Goal: Task Accomplishment & Management: Manage account settings

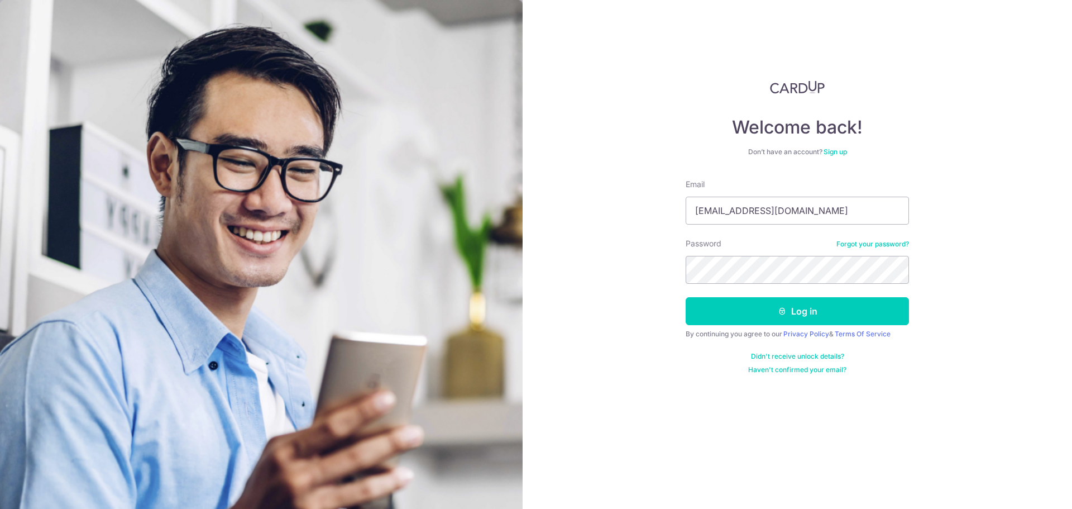
type input "[EMAIL_ADDRESS][DOMAIN_NAME]"
click at [686, 297] on button "Log in" at bounding box center [797, 311] width 223 height 28
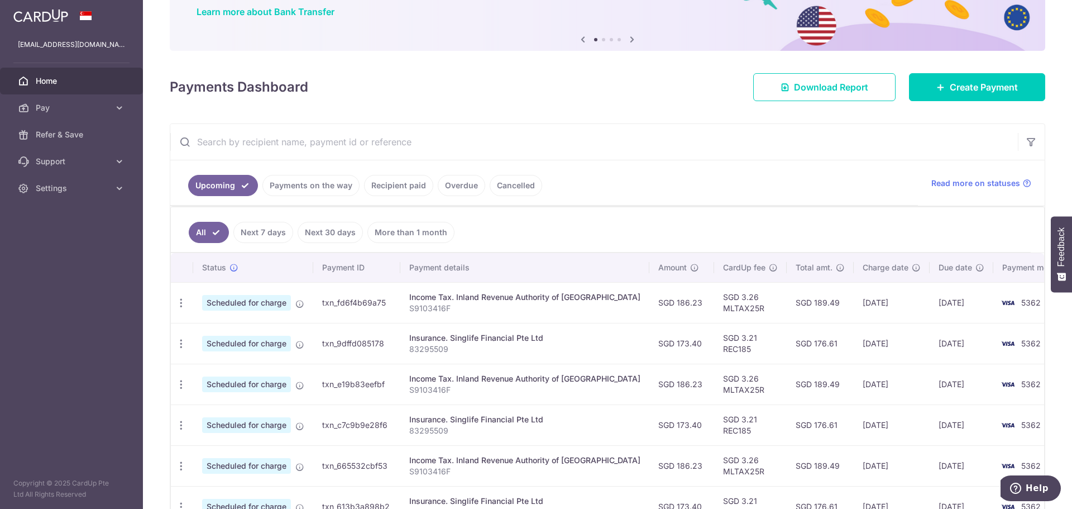
scroll to position [112, 0]
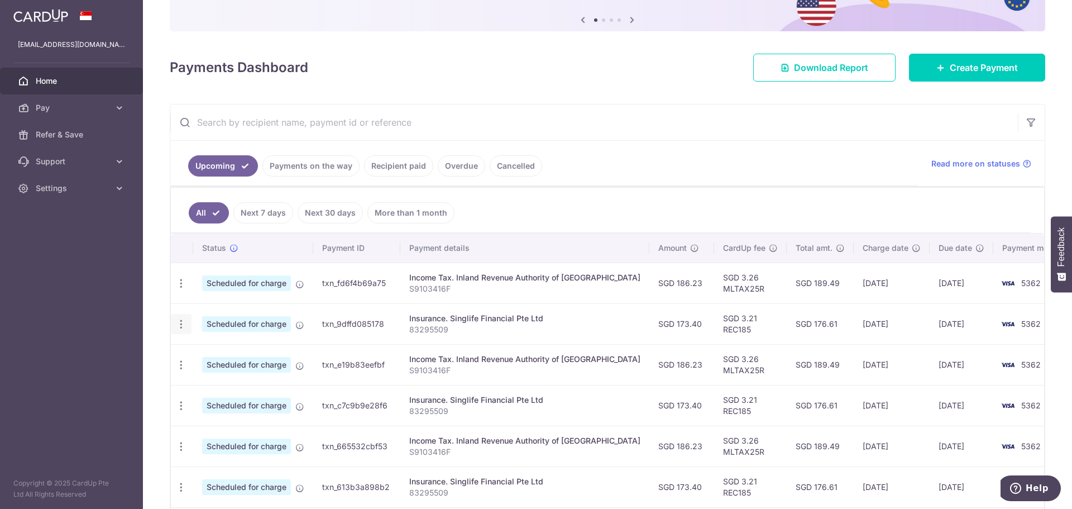
click at [176, 289] on icon "button" at bounding box center [181, 283] width 12 height 12
click at [241, 359] on span "Update payment" at bounding box center [241, 354] width 76 height 13
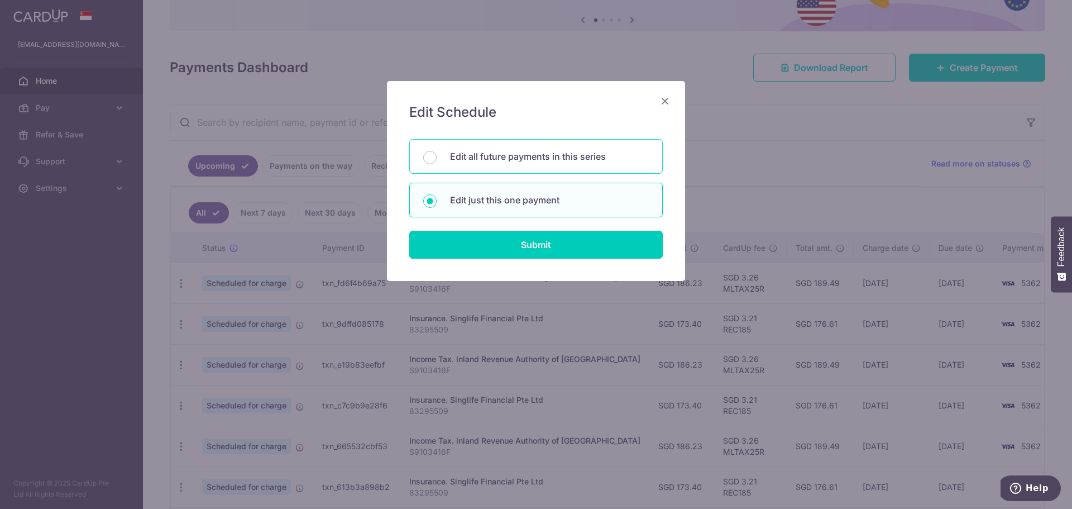
click at [564, 154] on p "Edit all future payments in this series" at bounding box center [549, 156] width 199 height 13
click at [437, 154] on input "Edit all future payments in this series" at bounding box center [429, 157] width 13 height 13
radio input "true"
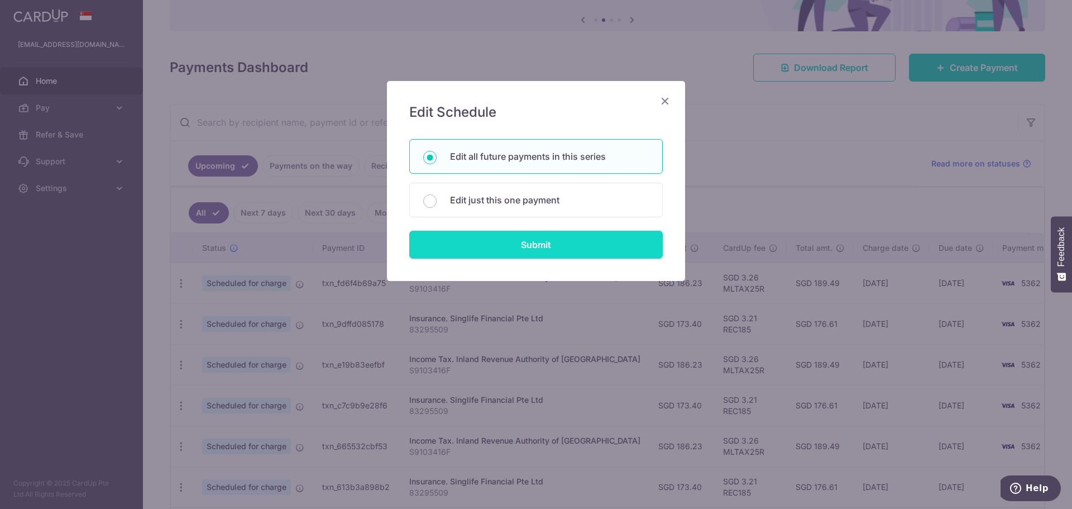
click at [575, 245] on input "Submit" at bounding box center [535, 245] width 253 height 28
radio input "true"
type input "173.40"
type input "83295509"
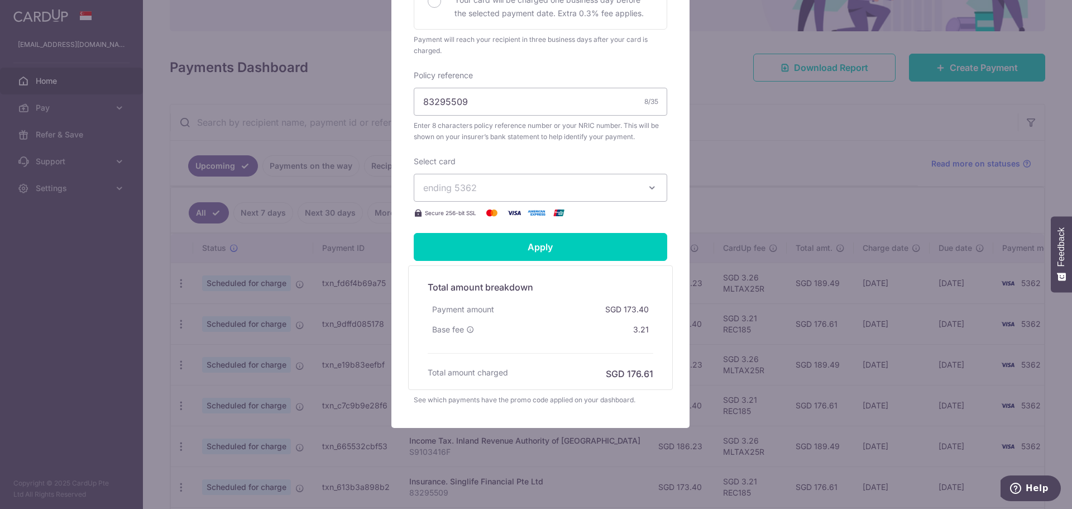
scroll to position [341, 0]
click at [647, 191] on icon "button" at bounding box center [652, 187] width 11 height 11
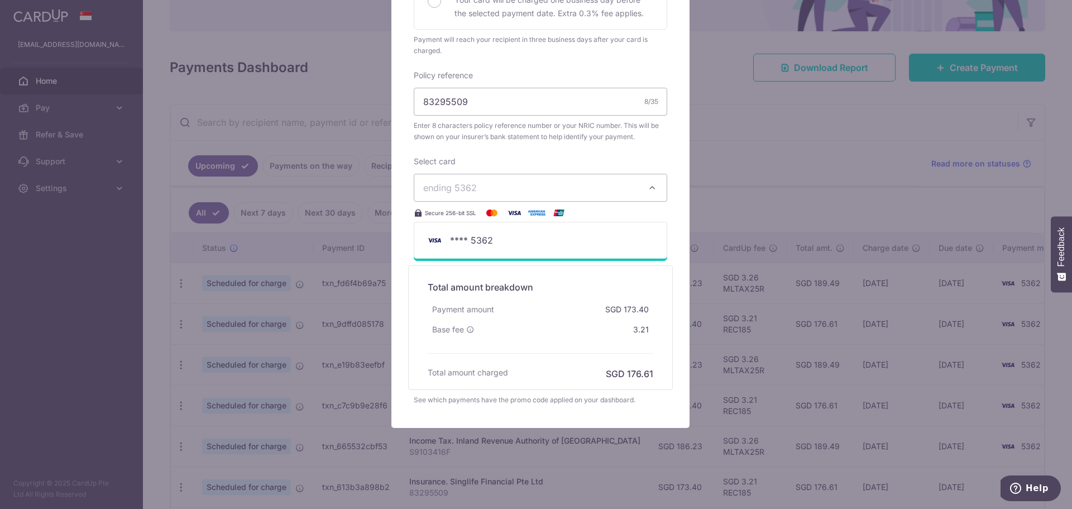
click at [668, 149] on div "Edit payment By clicking apply, you will make changes to all 117 payments to Si…" at bounding box center [540, 90] width 298 height 676
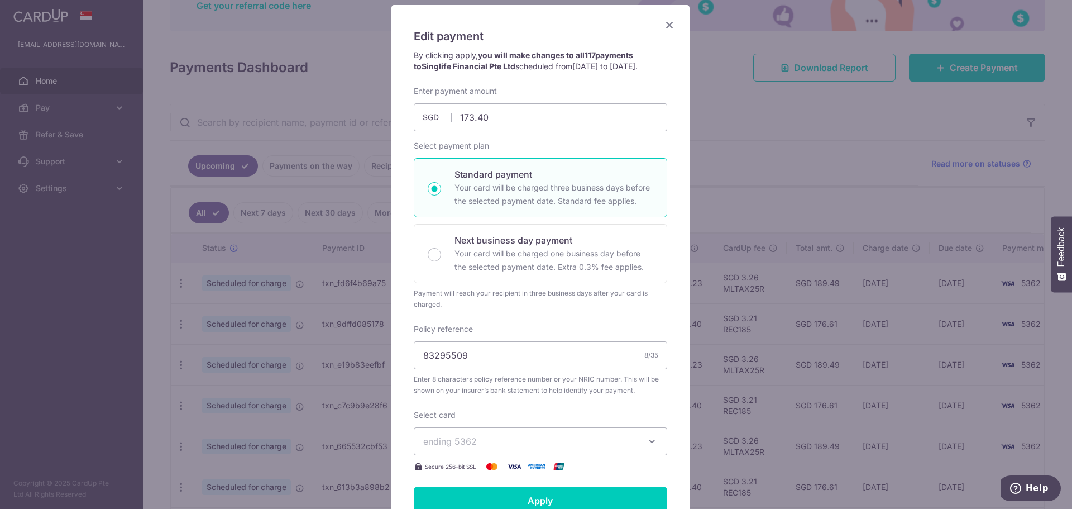
scroll to position [61, 0]
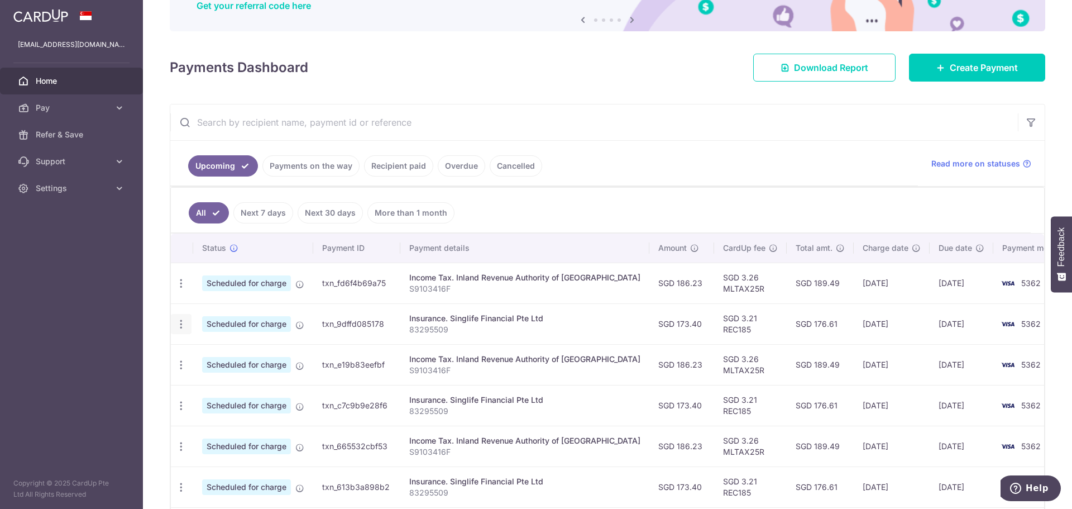
click at [173, 323] on div "Update payment Cancel payment" at bounding box center [181, 324] width 21 height 21
click at [179, 289] on icon "button" at bounding box center [181, 283] width 12 height 12
click at [224, 350] on span "Update payment" at bounding box center [241, 354] width 76 height 13
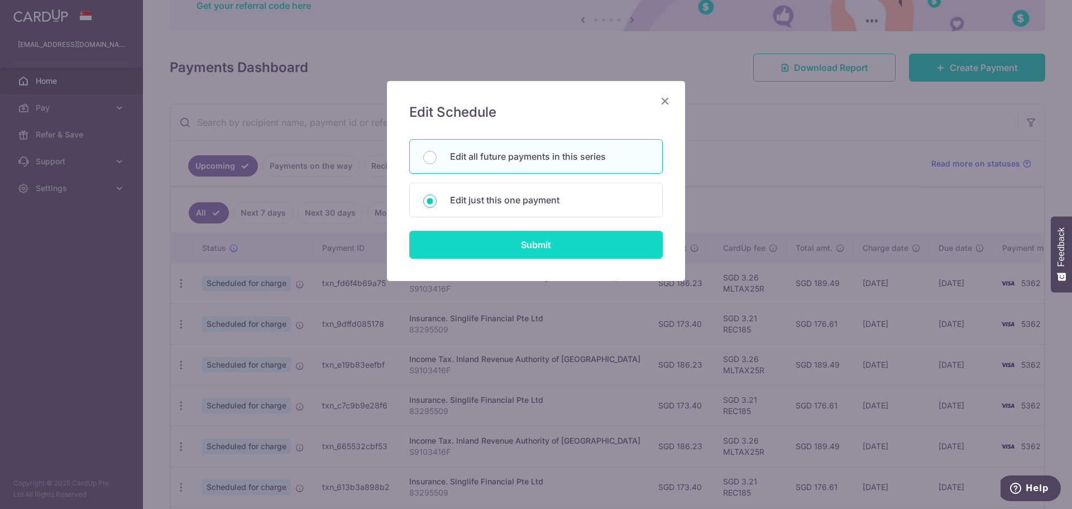
click at [592, 258] on input "Submit" at bounding box center [535, 245] width 253 height 28
radio input "true"
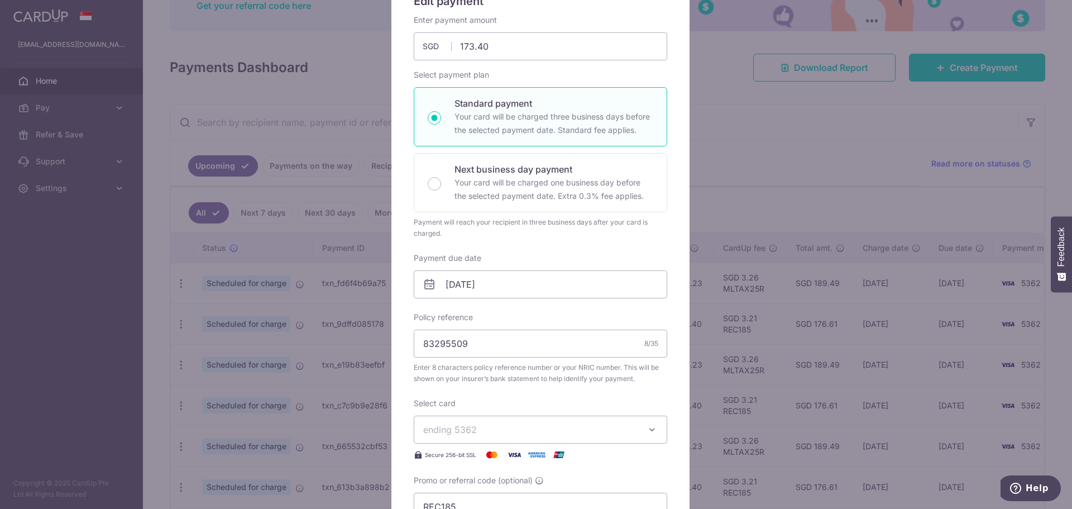
scroll to position [112, 0]
click at [548, 284] on input "29/09/2025" at bounding box center [540, 284] width 253 height 28
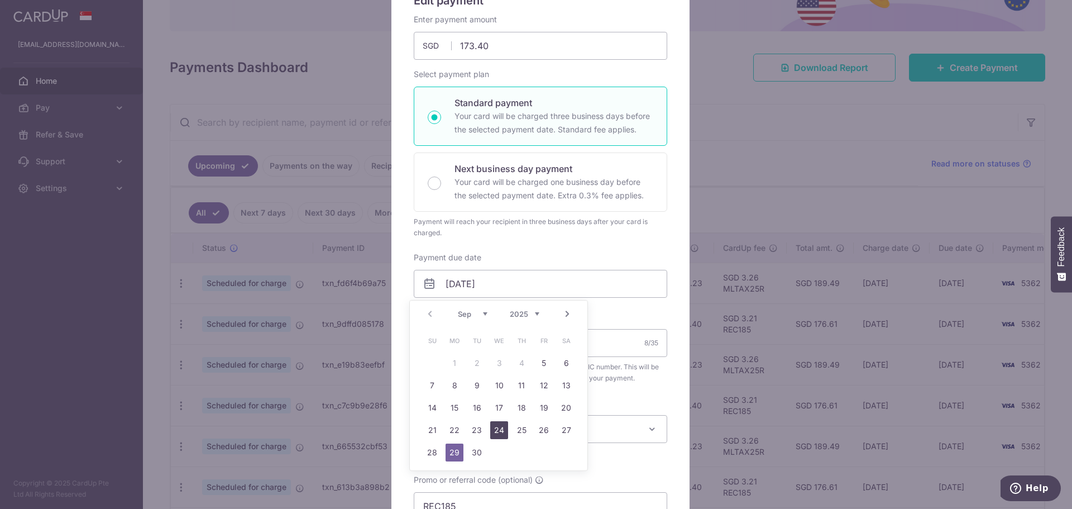
click at [505, 436] on link "24" at bounding box center [499, 430] width 18 height 18
type input "[DATE]"
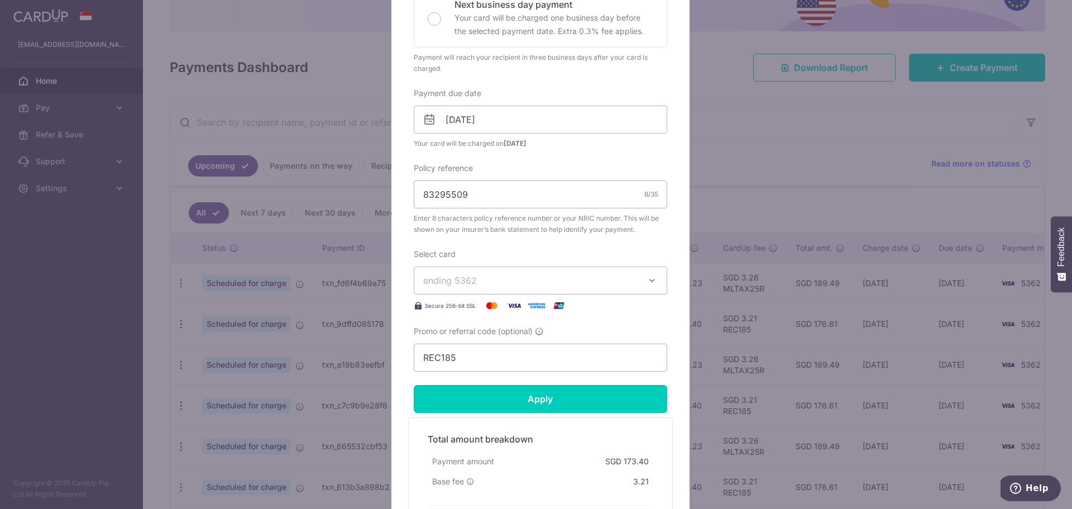
scroll to position [279, 0]
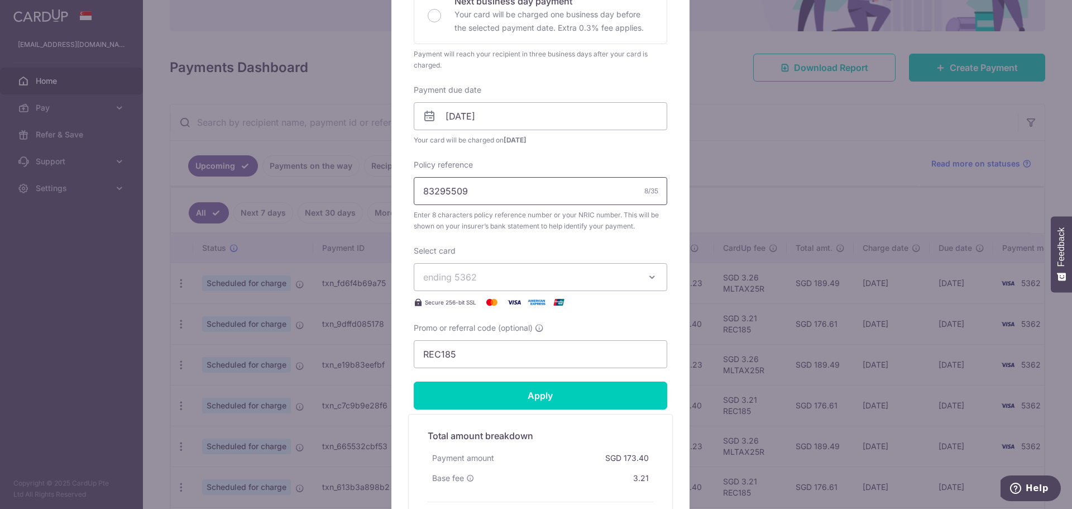
drag, startPoint x: 500, startPoint y: 194, endPoint x: 361, endPoint y: 178, distance: 139.3
click at [361, 178] on div "Edit payment By clicking apply, you will make changes to all 117 payments to Si…" at bounding box center [536, 254] width 1072 height 509
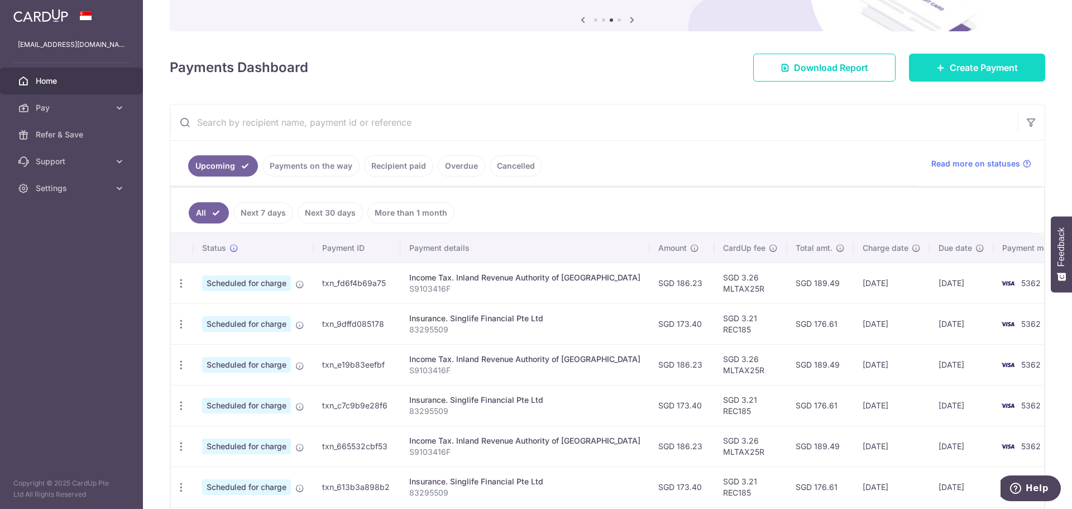
click at [993, 71] on span "Create Payment" at bounding box center [984, 67] width 68 height 13
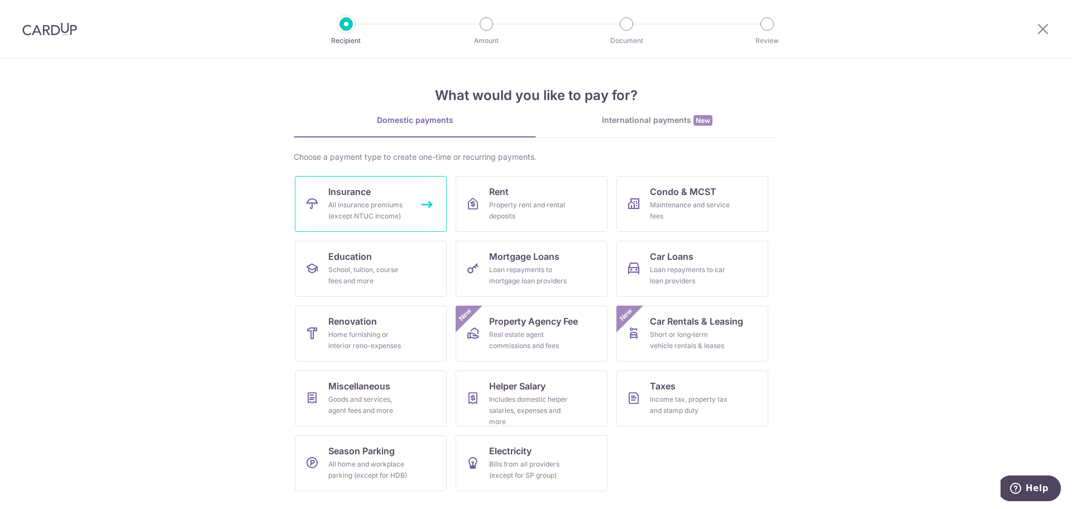
click at [422, 208] on link "Insurance All insurance premiums (except NTUC Income)" at bounding box center [371, 204] width 152 height 56
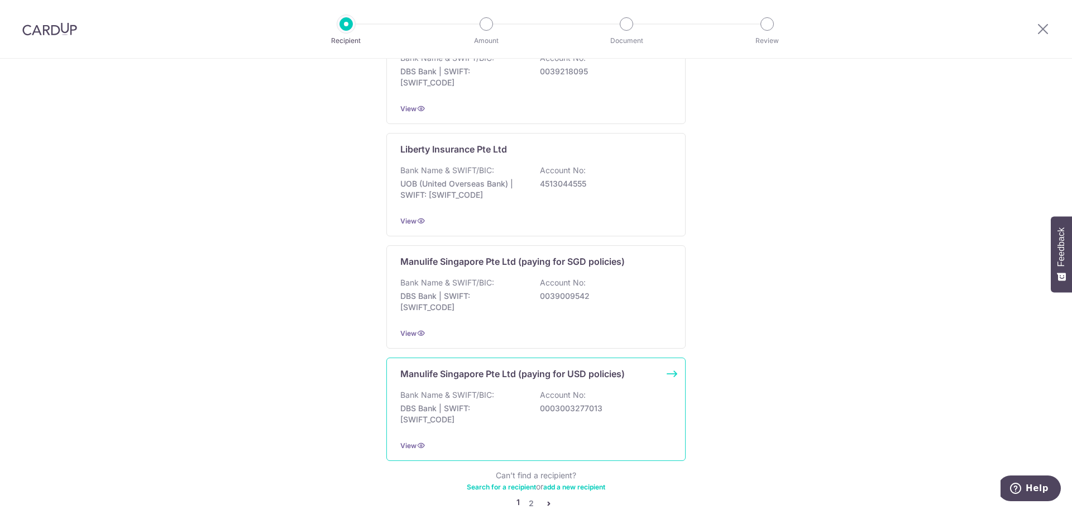
scroll to position [1016, 0]
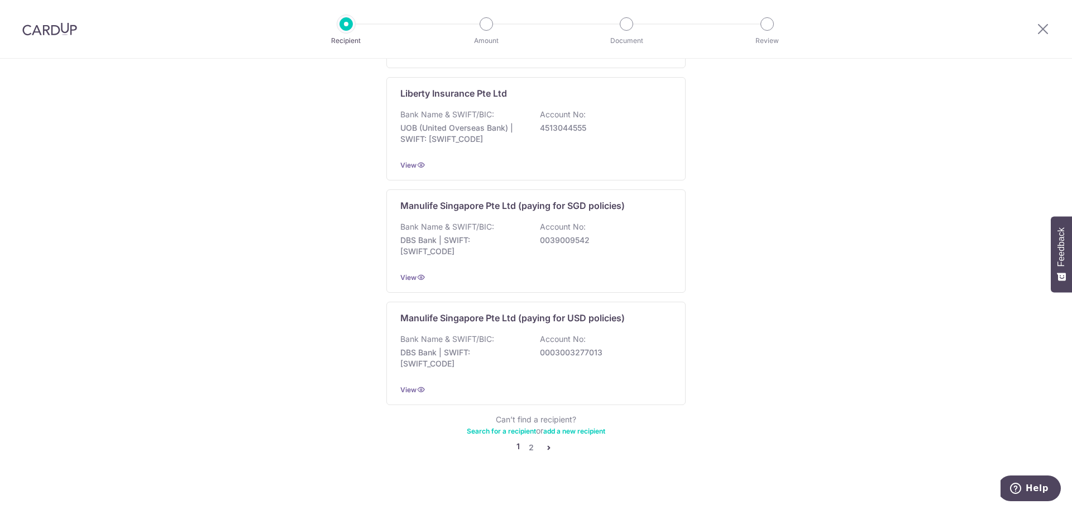
click at [544, 443] on icon "pager" at bounding box center [548, 447] width 9 height 9
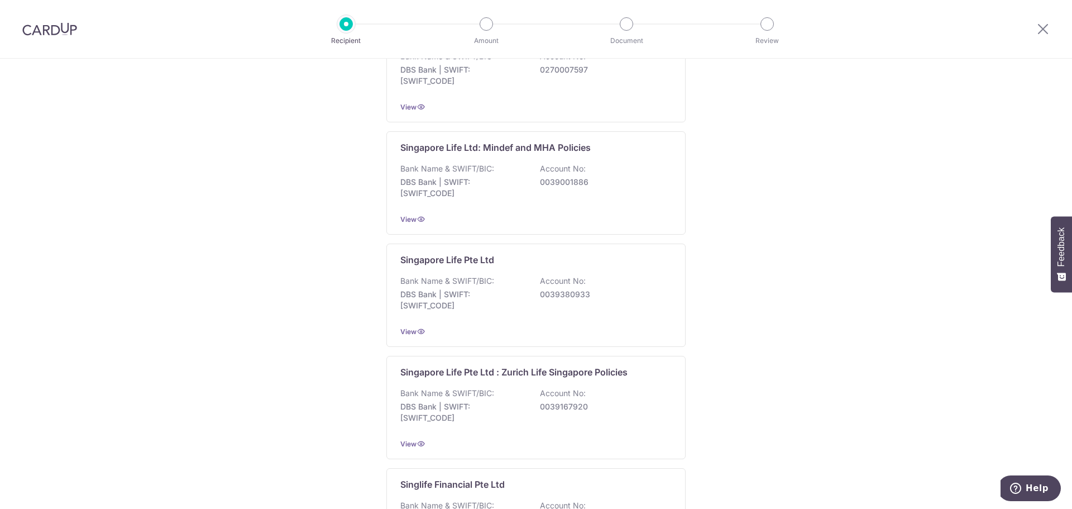
scroll to position [782, 0]
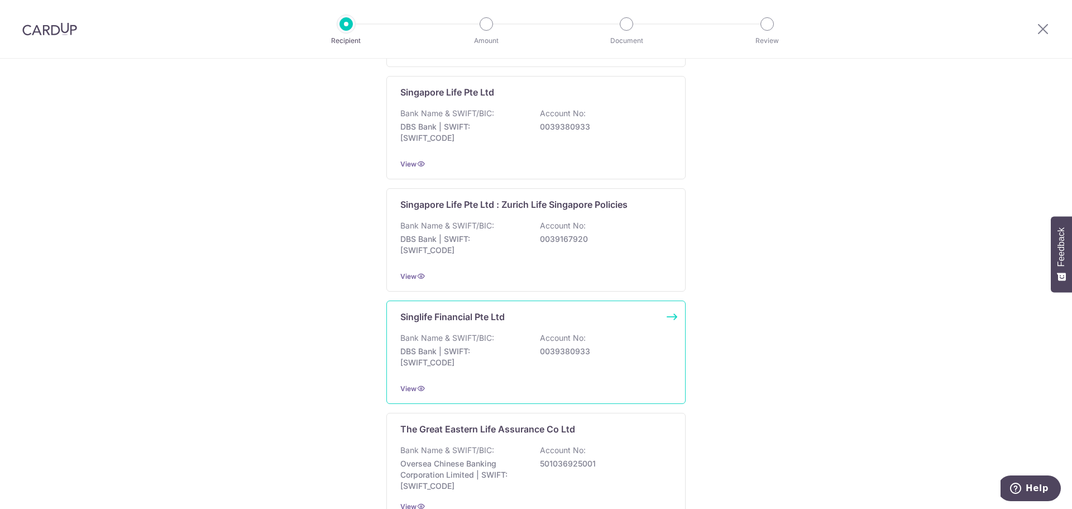
click at [547, 356] on p "0039380933" at bounding box center [602, 351] width 125 height 11
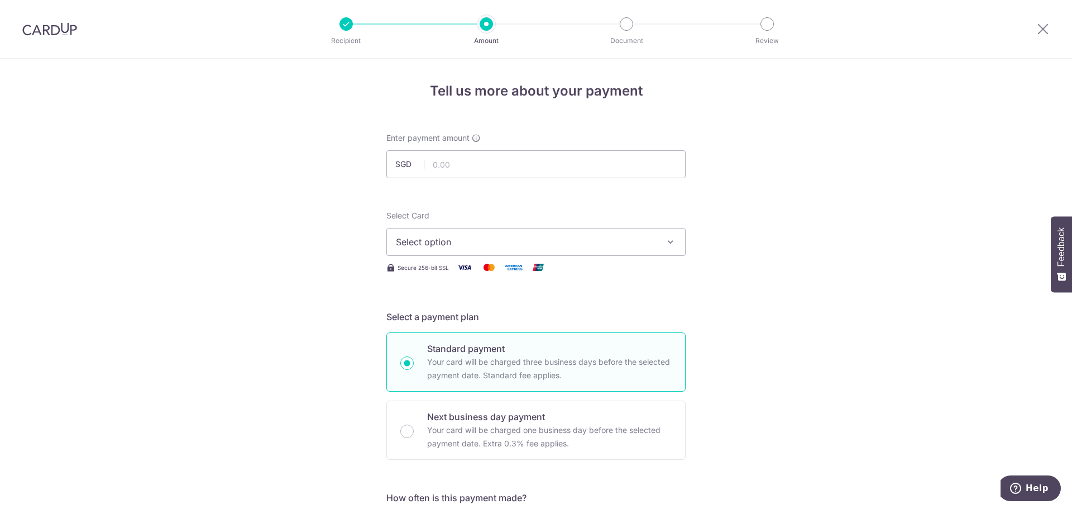
click at [545, 246] on span "Select option" at bounding box center [526, 241] width 260 height 13
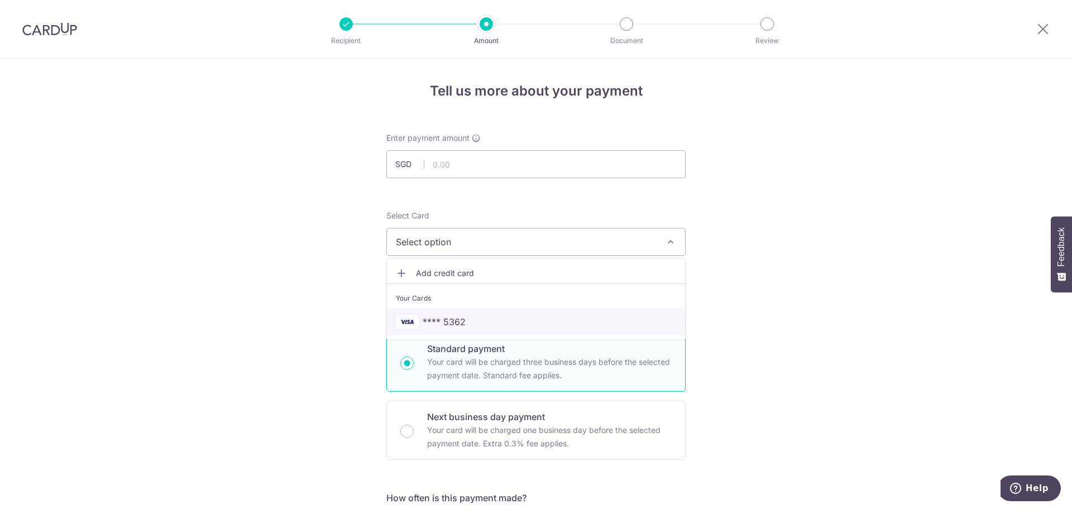
click at [516, 320] on span "**** 5362" at bounding box center [536, 321] width 280 height 13
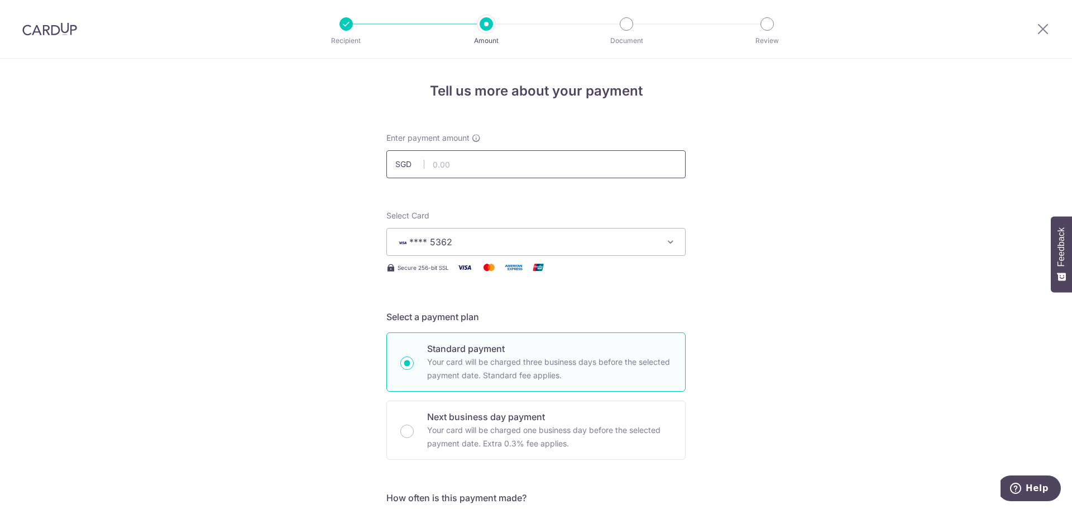
click at [514, 175] on input "text" at bounding box center [535, 164] width 299 height 28
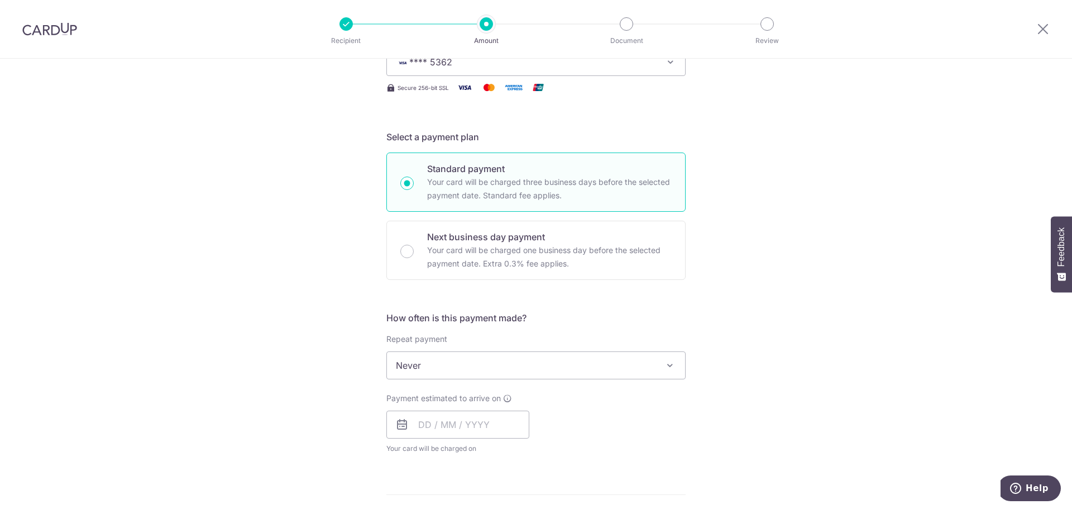
scroll to position [223, 0]
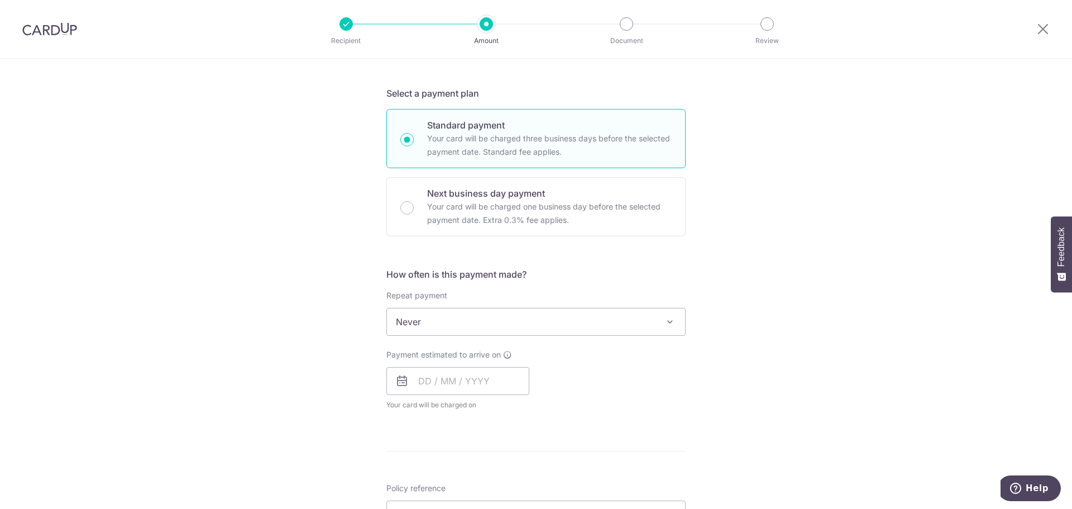
click at [548, 320] on span "Never" at bounding box center [536, 321] width 298 height 27
type input "173.40"
select select "3"
click at [502, 382] on input "text" at bounding box center [457, 381] width 143 height 28
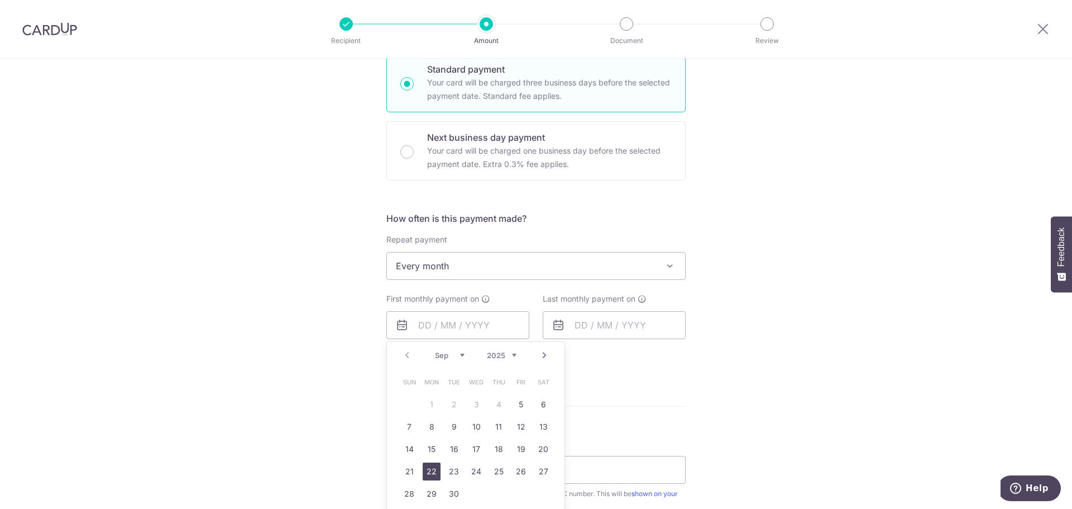
drag, startPoint x: 428, startPoint y: 476, endPoint x: 284, endPoint y: 389, distance: 168.0
click at [428, 476] on link "22" at bounding box center [432, 471] width 18 height 18
type input "[DATE]"
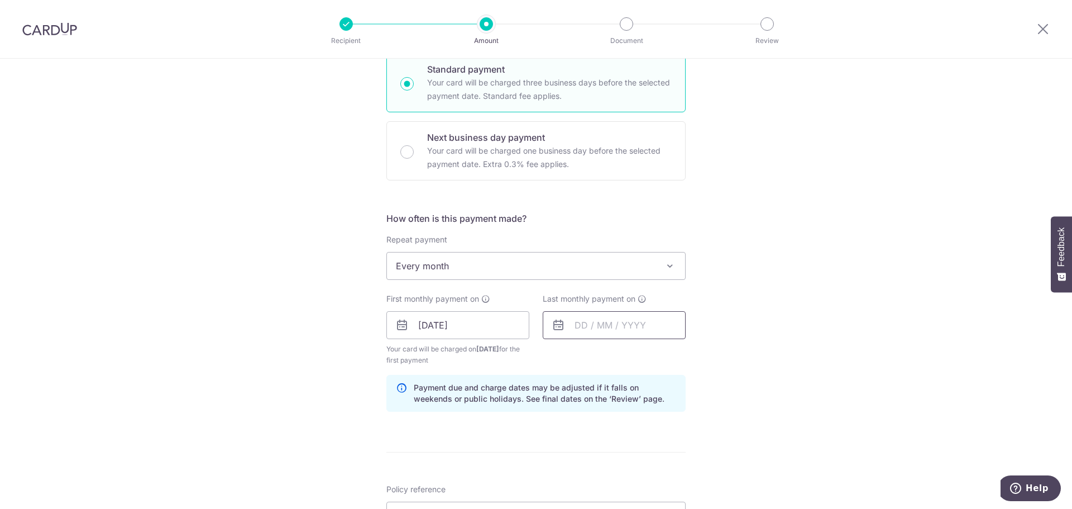
click at [621, 318] on input "text" at bounding box center [614, 325] width 143 height 28
click at [664, 356] on select "2025 2026 2027 2028 2029 2030 2031 2032 2033 2034 2035" at bounding box center [658, 355] width 30 height 9
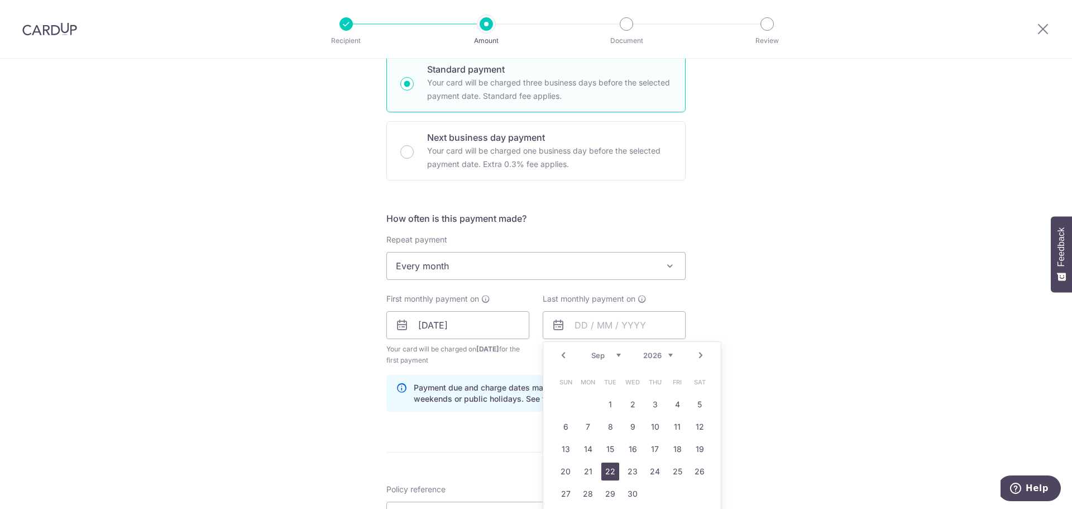
click at [606, 471] on link "22" at bounding box center [610, 471] width 18 height 18
type input "22/09/2026"
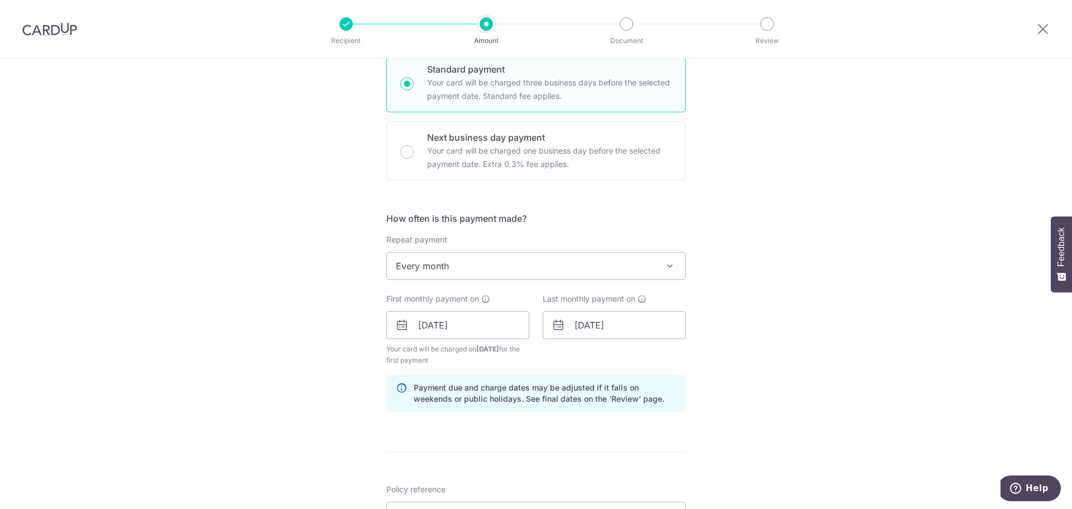
click at [289, 338] on div "Tell us more about your payment Enter payment amount SGD 173.40 173.40 Select C…" at bounding box center [536, 312] width 1072 height 1067
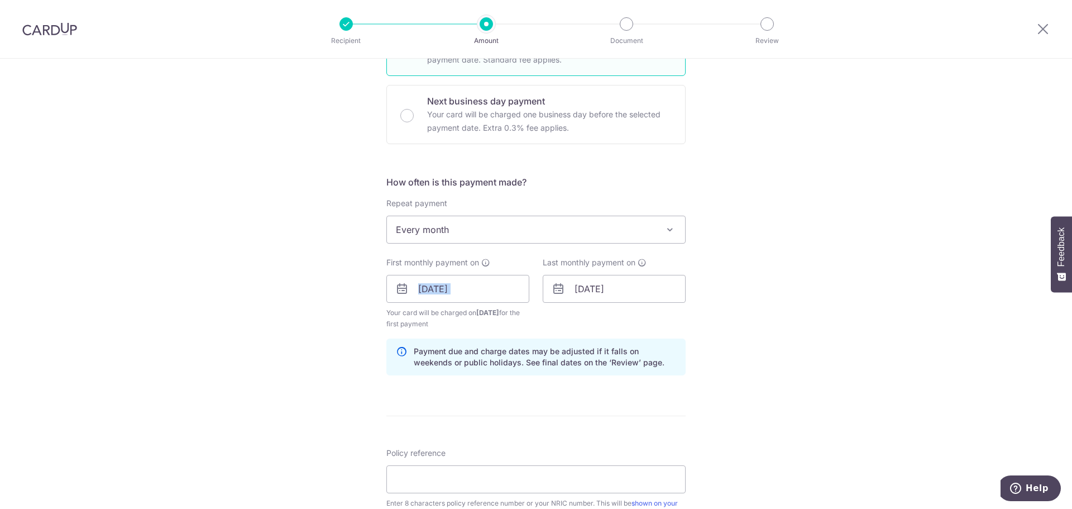
scroll to position [335, 0]
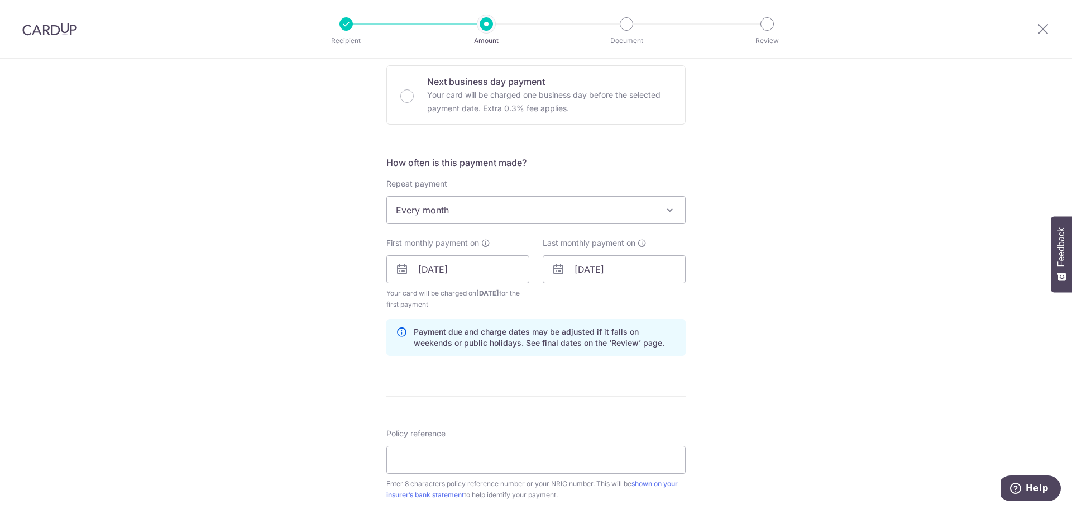
click at [305, 300] on div "Tell us more about your payment Enter payment amount SGD 173.40 173.40 Select C…" at bounding box center [536, 257] width 1072 height 1067
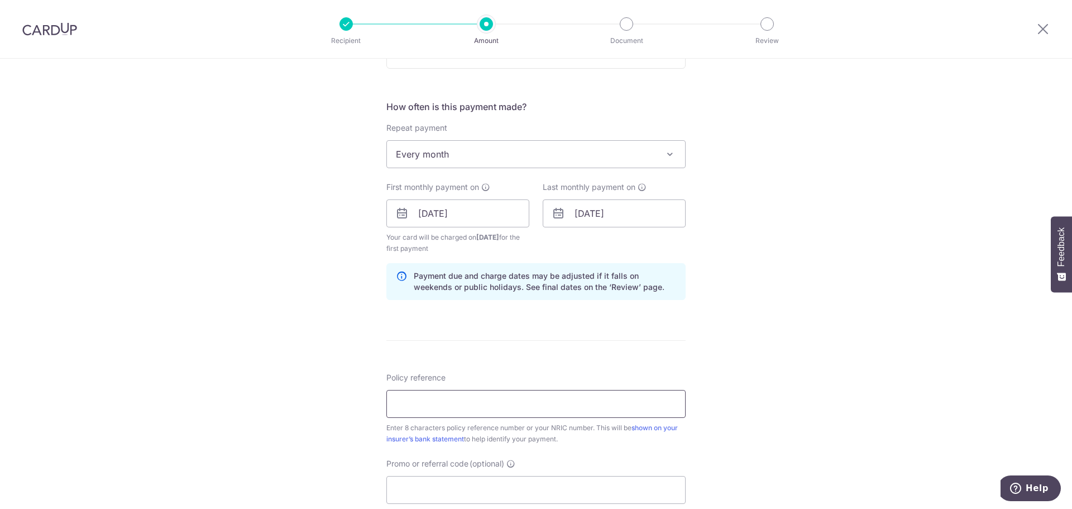
click at [467, 391] on input "Policy reference" at bounding box center [535, 404] width 299 height 28
click at [485, 369] on form "Enter payment amount SGD 173.40 173.40 Select Card **** 5362 Add credit card Yo…" at bounding box center [535, 211] width 299 height 941
click at [485, 406] on input "Policy reference" at bounding box center [535, 404] width 299 height 28
paste input "83295509"
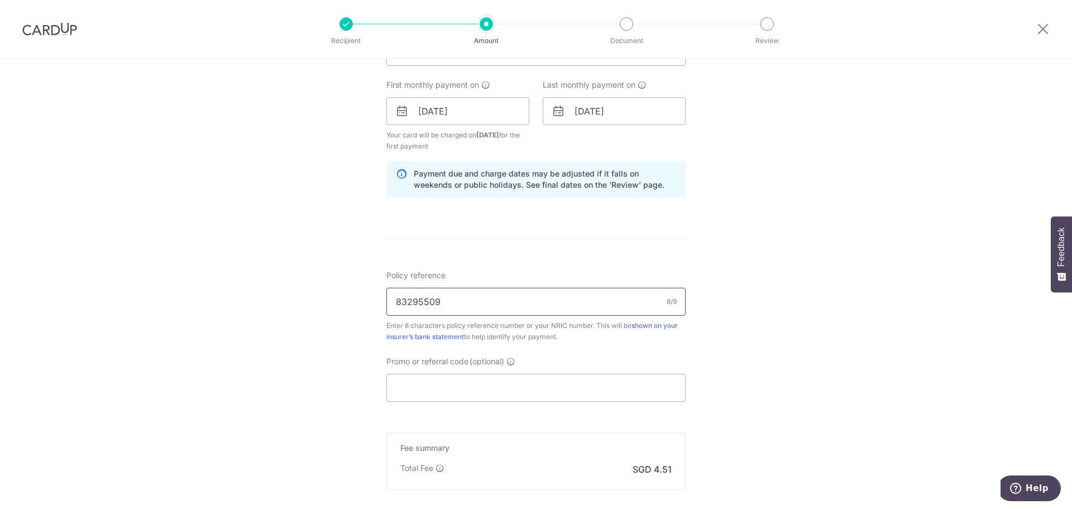
scroll to position [502, 0]
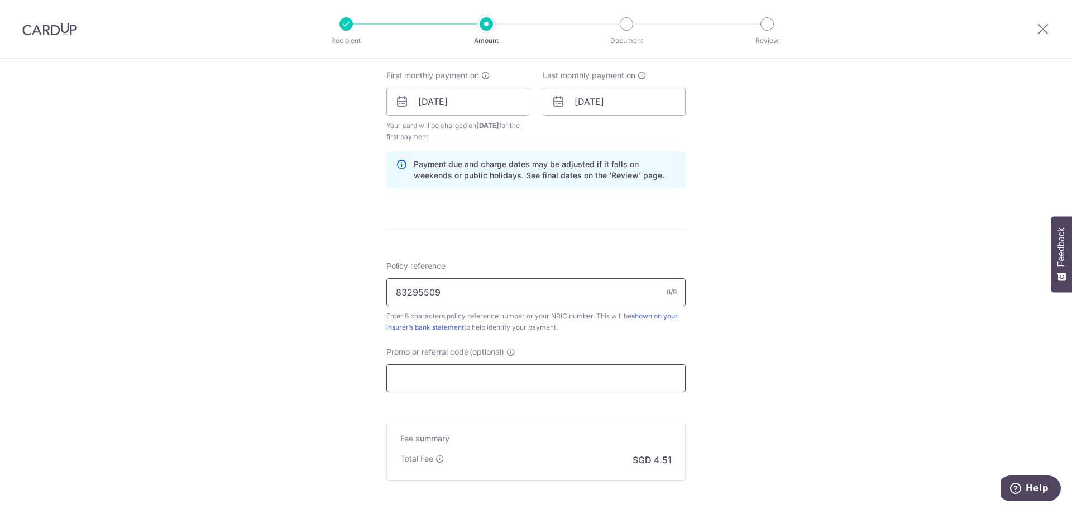
type input "83295509"
click at [469, 384] on input "Promo or referral code (optional)" at bounding box center [535, 378] width 299 height 28
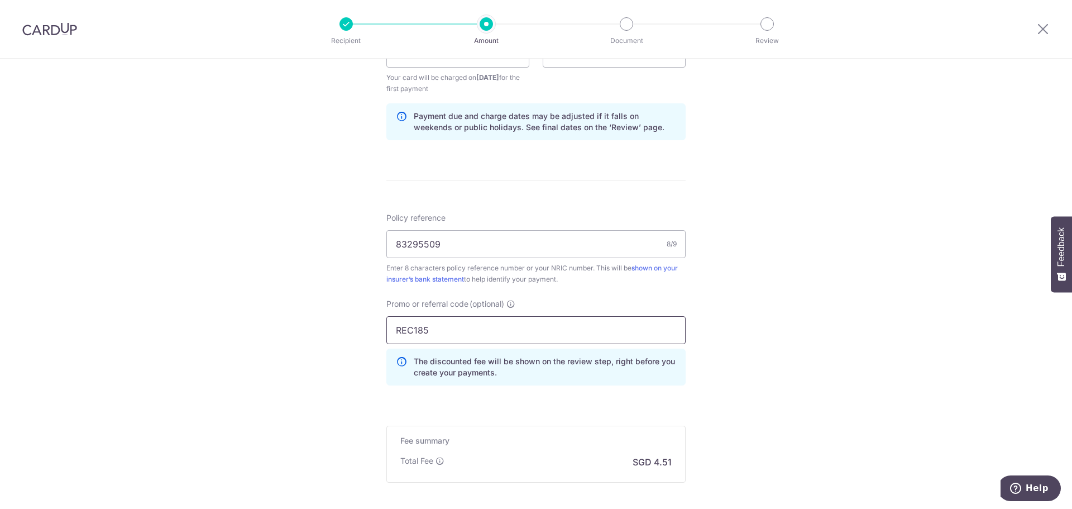
scroll to position [667, 0]
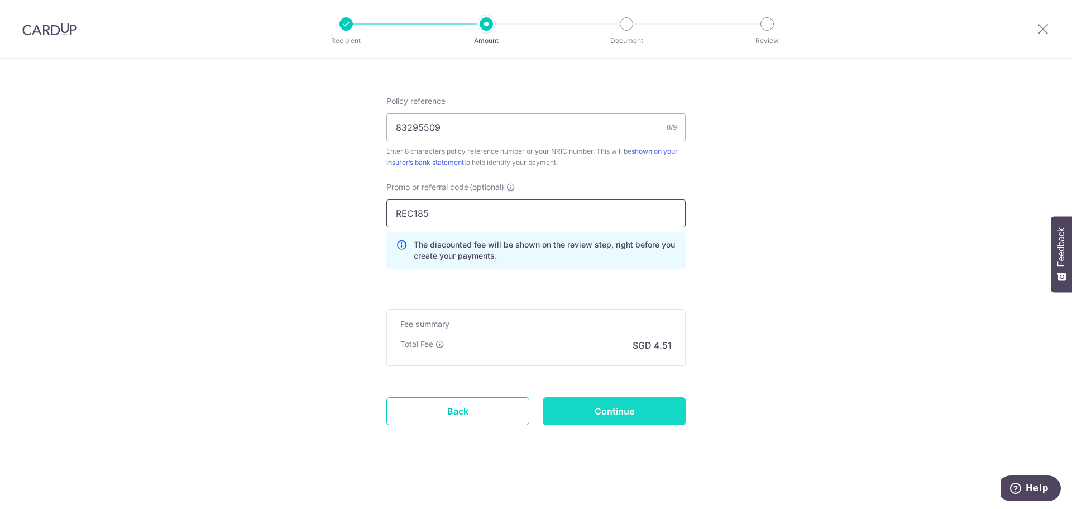
type input "REC185"
click at [619, 415] on input "Continue" at bounding box center [614, 411] width 143 height 28
type input "Create Schedule"
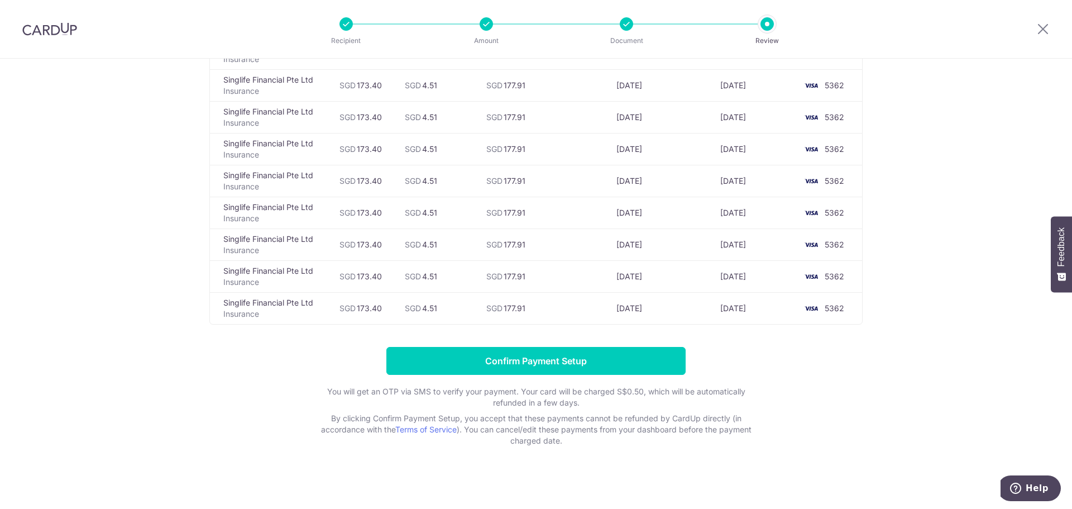
scroll to position [266, 0]
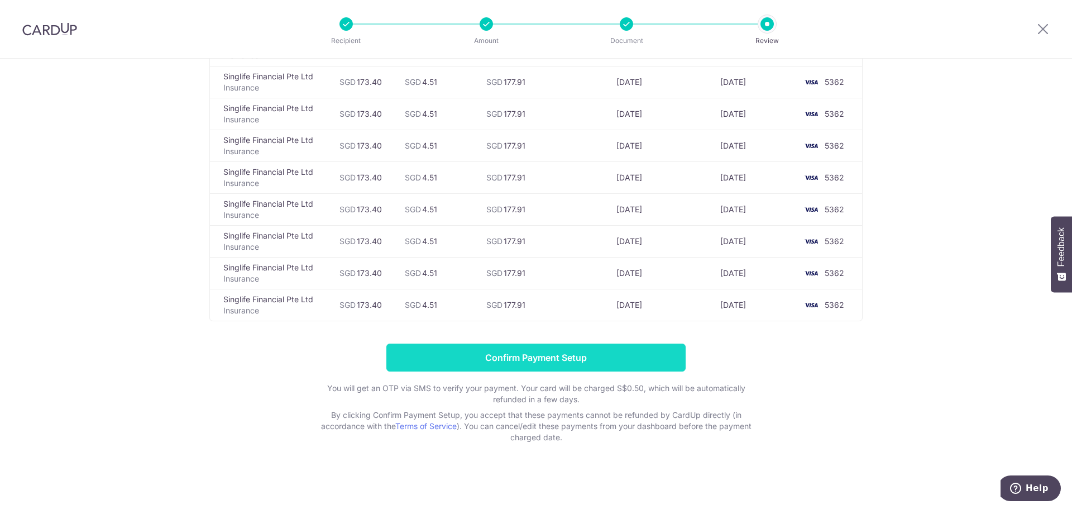
click at [563, 353] on input "Confirm Payment Setup" at bounding box center [535, 357] width 299 height 28
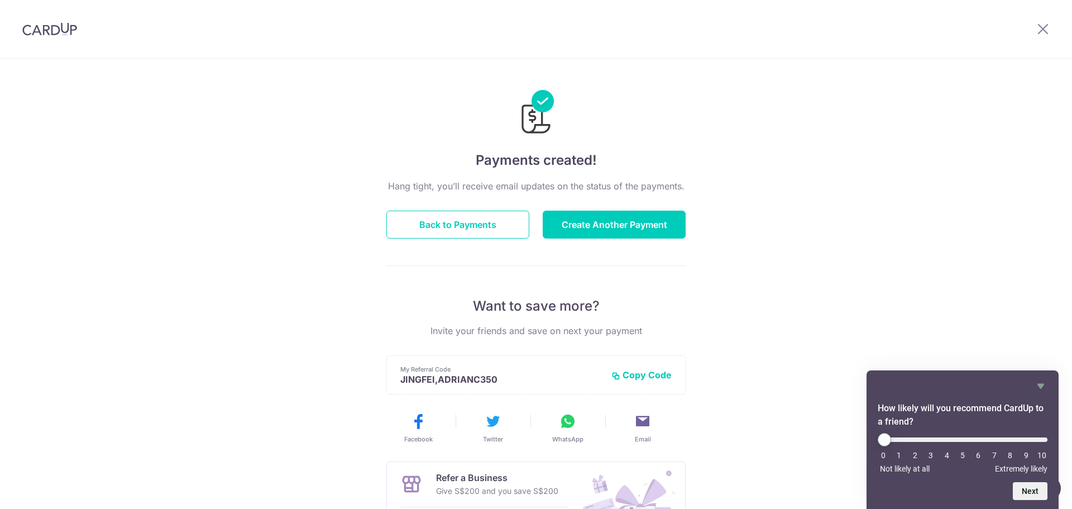
click at [66, 35] on img at bounding box center [49, 28] width 55 height 13
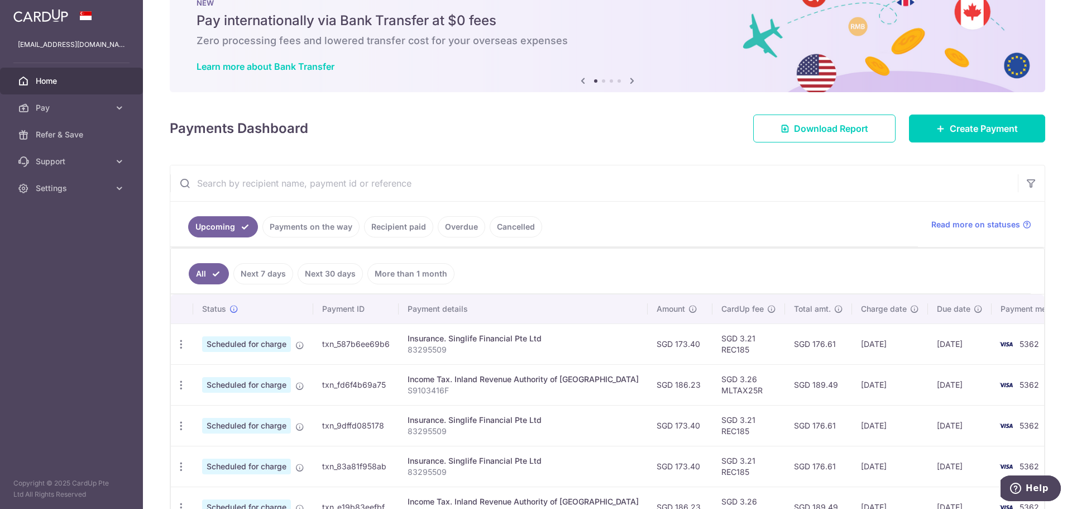
scroll to position [56, 0]
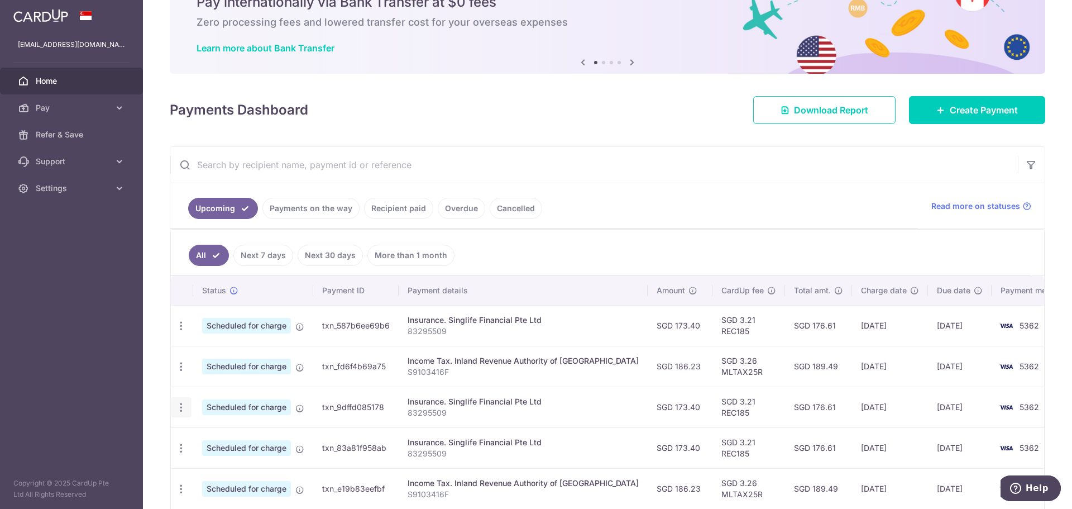
click at [180, 399] on div "Update payment Cancel payment" at bounding box center [181, 407] width 21 height 21
click at [179, 332] on icon "button" at bounding box center [181, 326] width 12 height 12
click at [245, 464] on span "Cancel payment" at bounding box center [240, 464] width 75 height 13
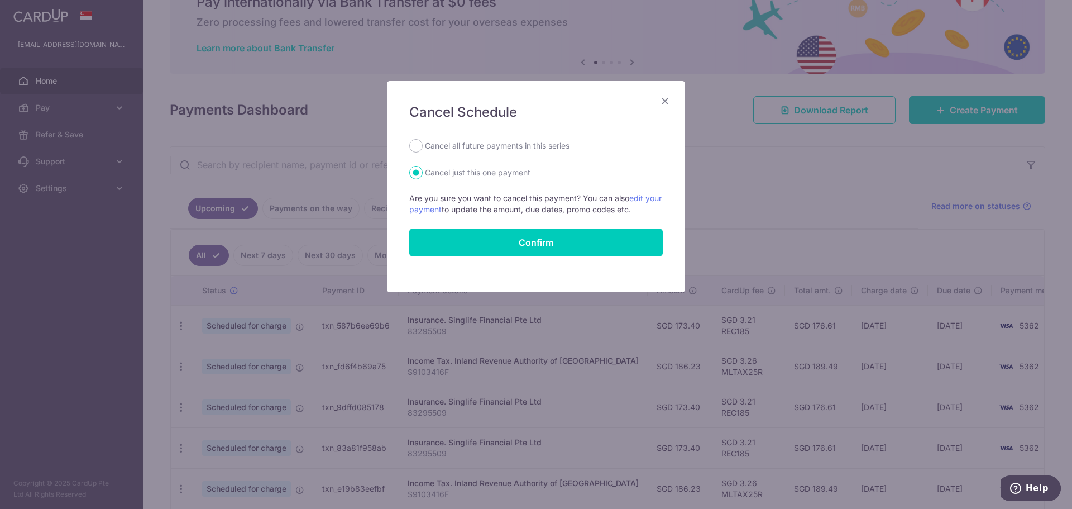
click at [500, 151] on label "Cancel all future payments in this series" at bounding box center [497, 145] width 145 height 13
click at [423, 151] on input "Cancel all future payments in this series" at bounding box center [415, 145] width 13 height 13
radio input "true"
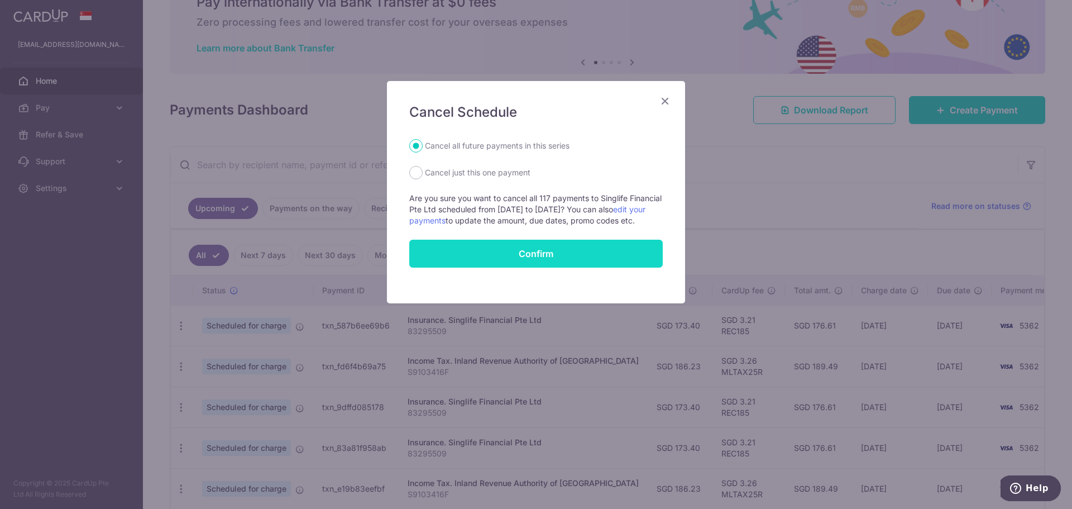
click at [575, 264] on button "Confirm" at bounding box center [535, 254] width 253 height 28
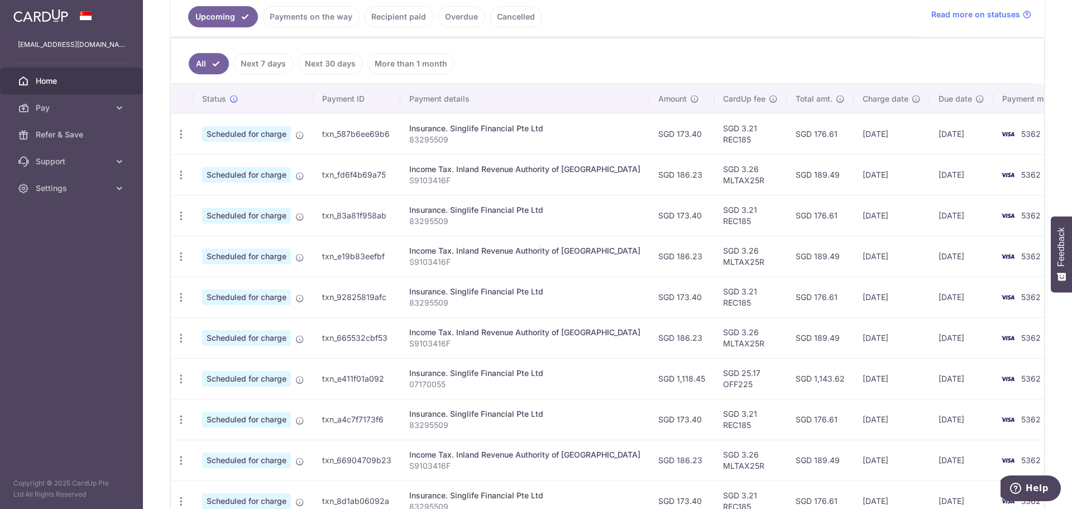
scroll to position [279, 0]
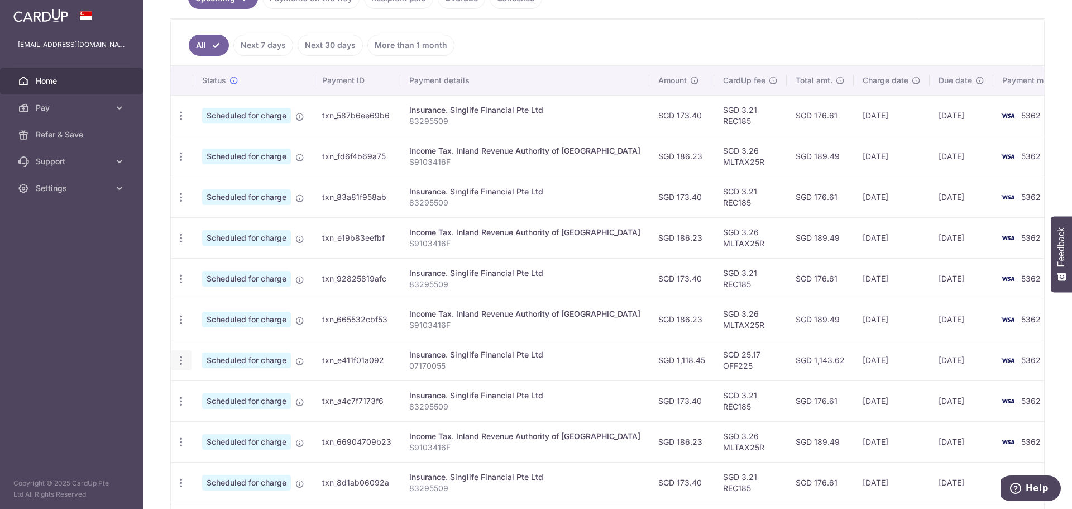
click at [174, 359] on div "Update payment Cancel payment" at bounding box center [181, 360] width 21 height 21
click at [181, 122] on icon "button" at bounding box center [181, 116] width 12 height 12
click at [250, 394] on span "Update payment" at bounding box center [241, 390] width 76 height 13
radio input "true"
type input "1,118.45"
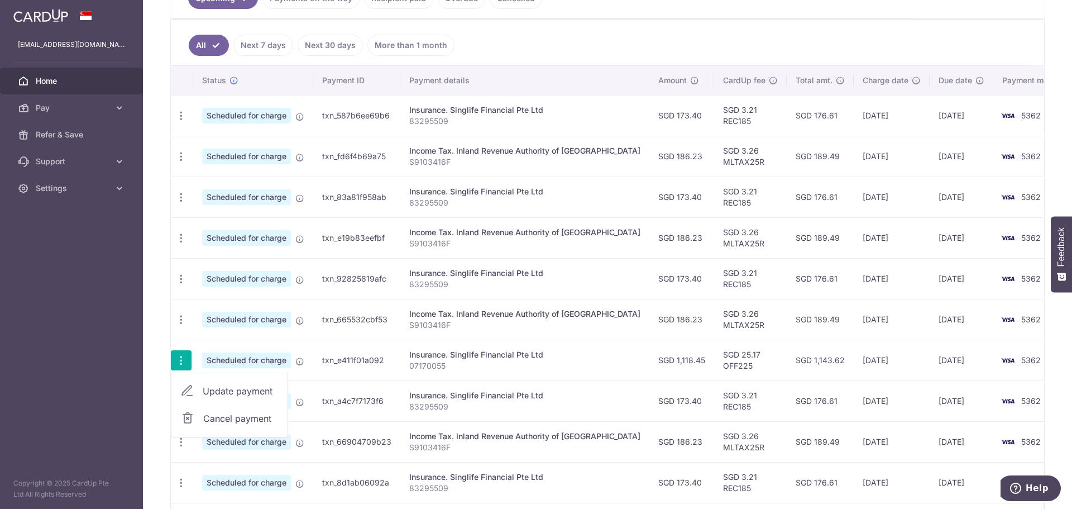
type input "05/12/2025"
type input "07170055"
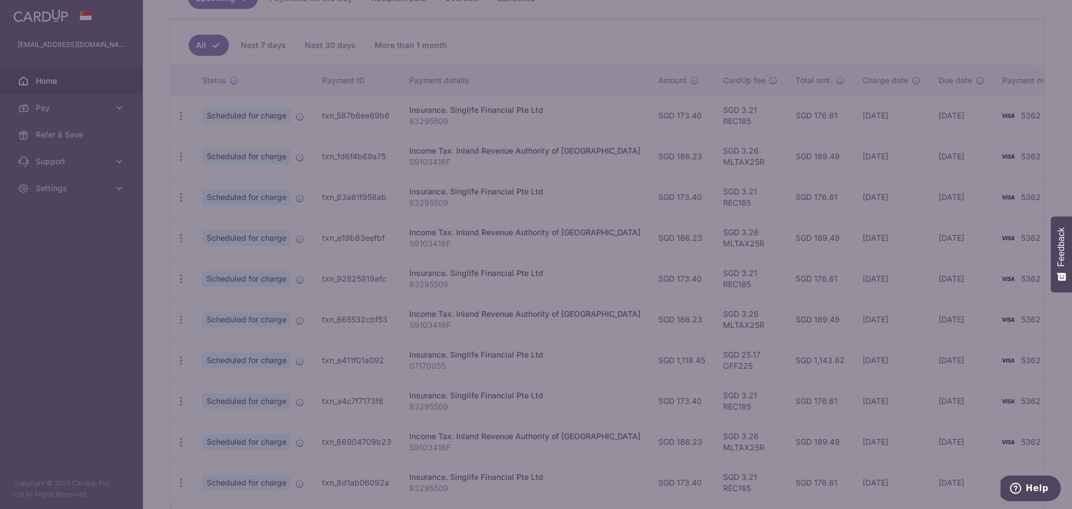
type input "OFF225"
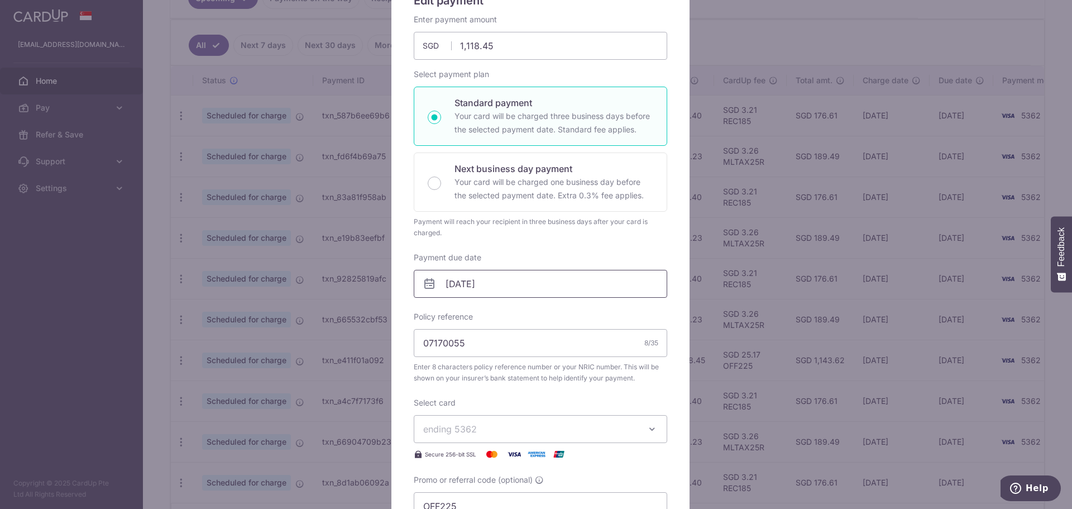
scroll to position [167, 0]
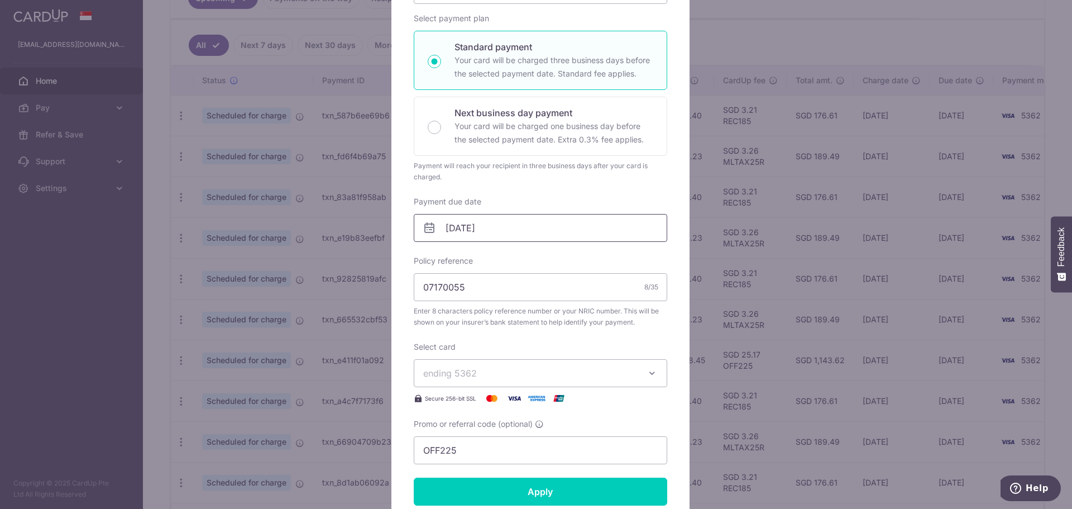
click at [569, 217] on input "05/12/2025" at bounding box center [540, 228] width 253 height 28
click at [456, 302] on link "1" at bounding box center [455, 307] width 18 height 18
type input "[DATE]"
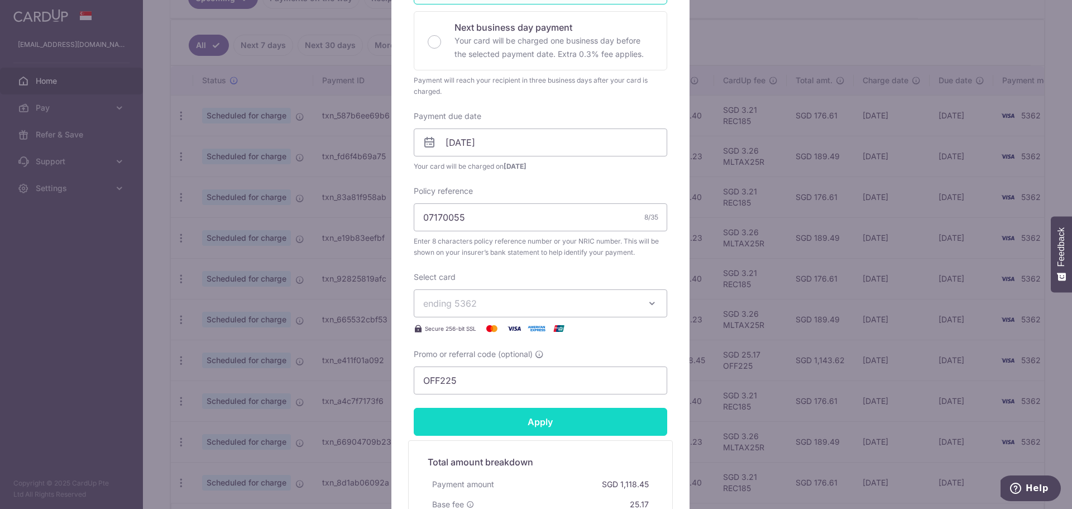
scroll to position [279, 0]
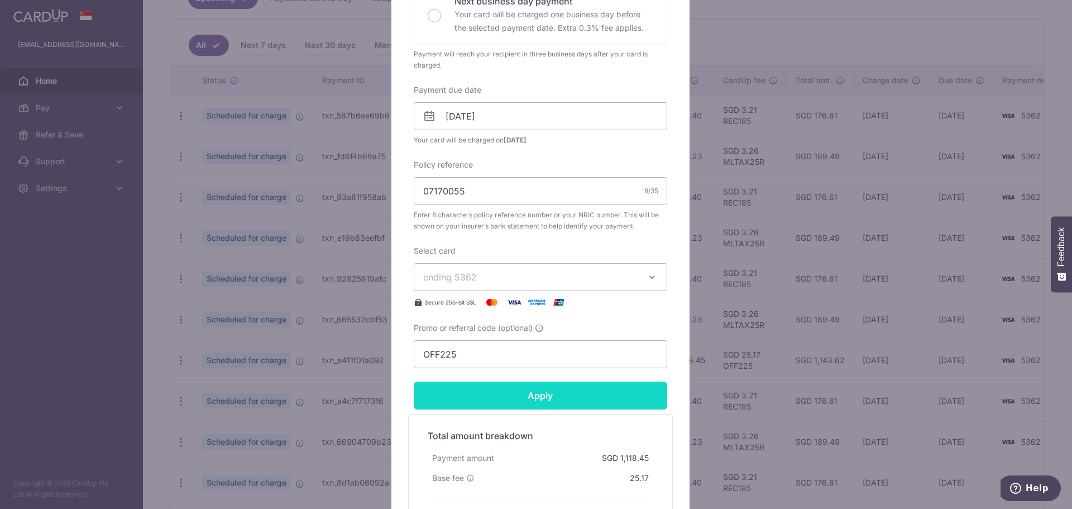
click at [595, 387] on input "Apply" at bounding box center [540, 395] width 253 height 28
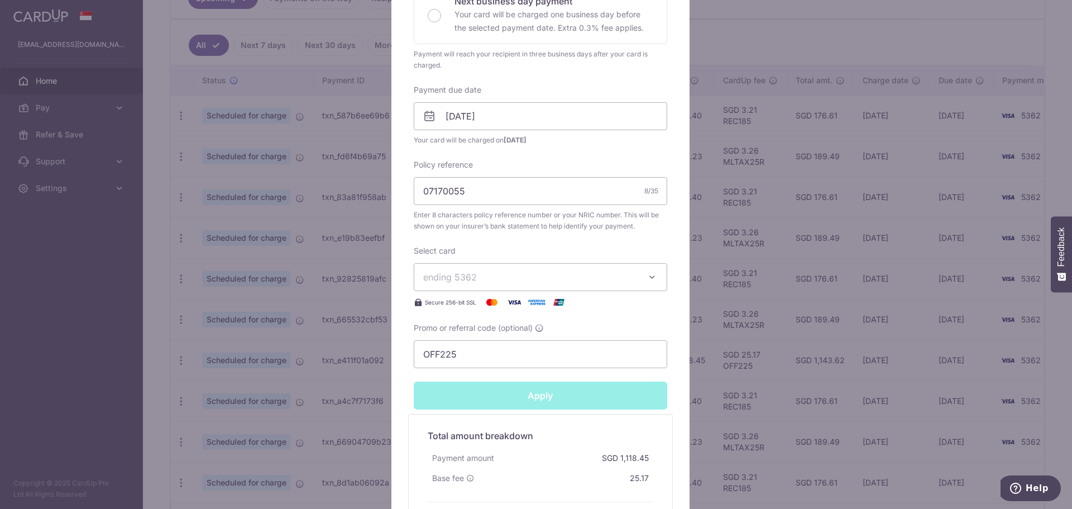
type input "Successfully Applied"
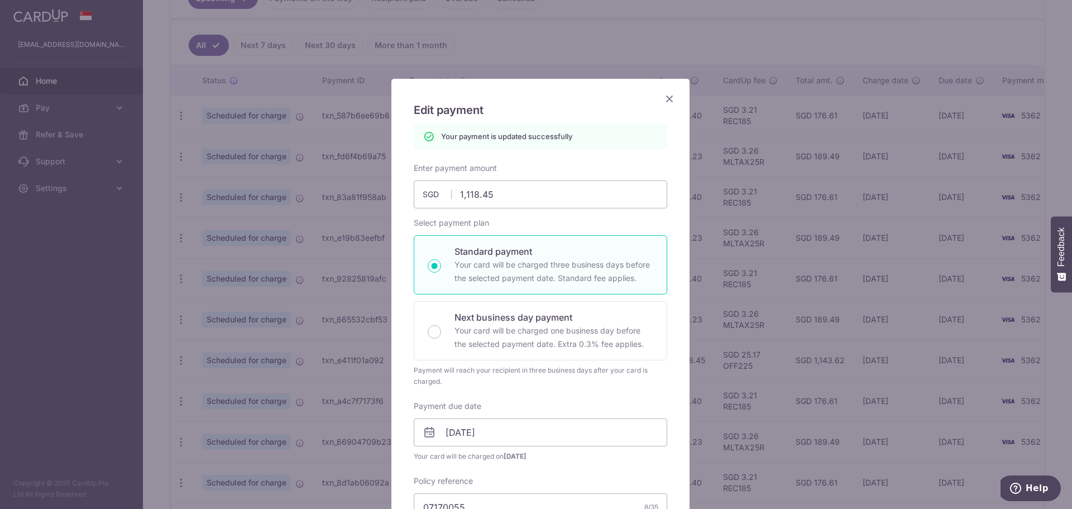
scroll to position [0, 0]
click at [665, 105] on icon "Close" at bounding box center [669, 101] width 13 height 14
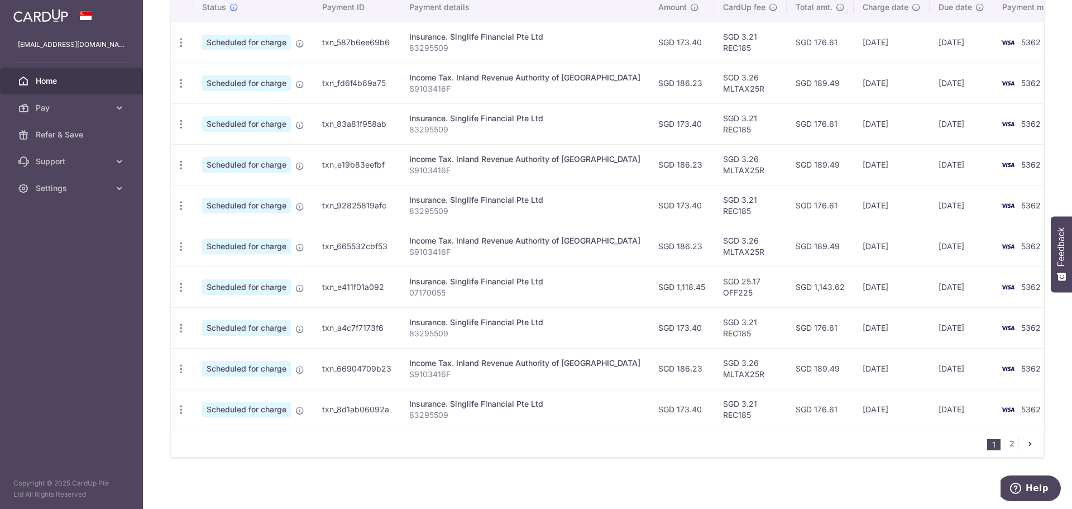
scroll to position [355, 0]
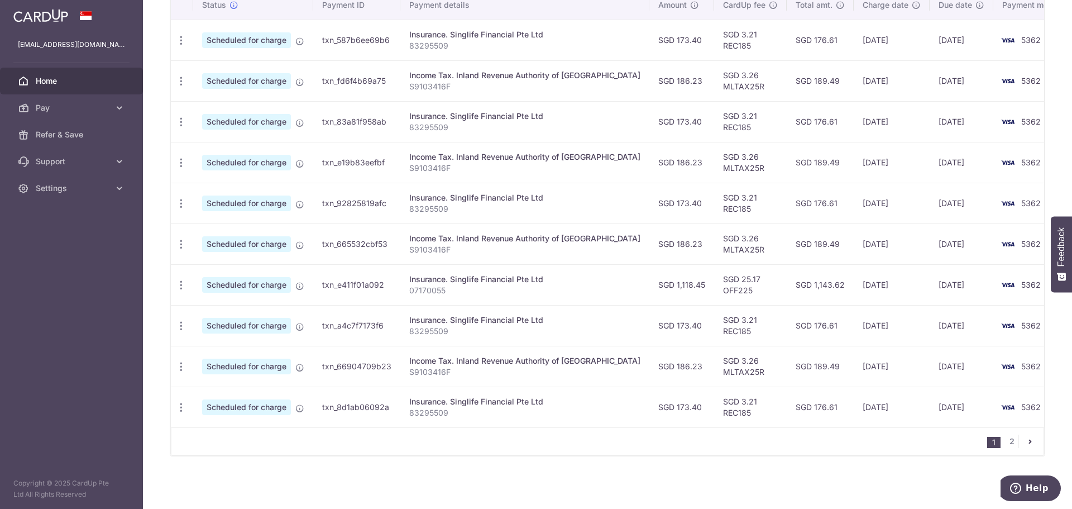
click at [1027, 442] on icon "pager" at bounding box center [1030, 441] width 9 height 9
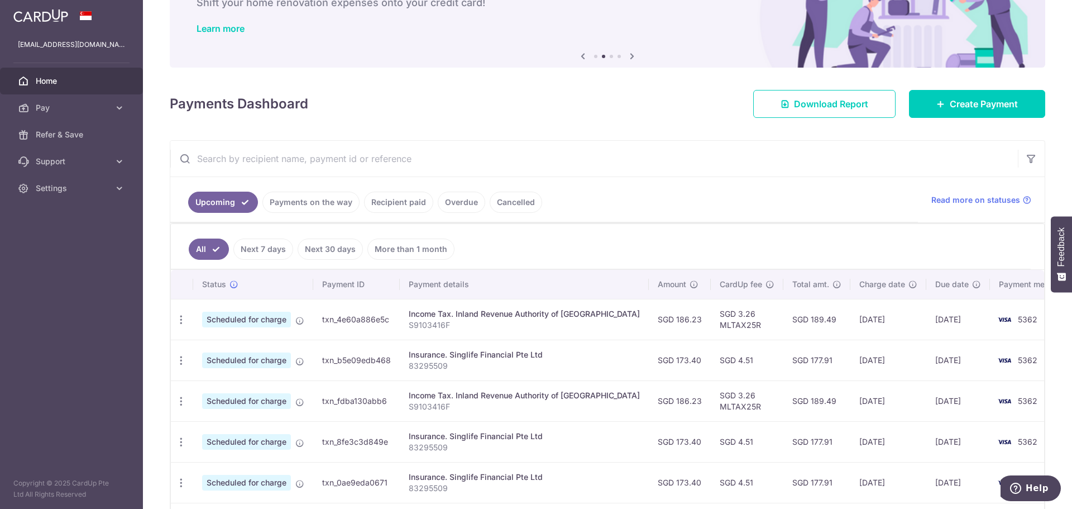
scroll to position [0, 0]
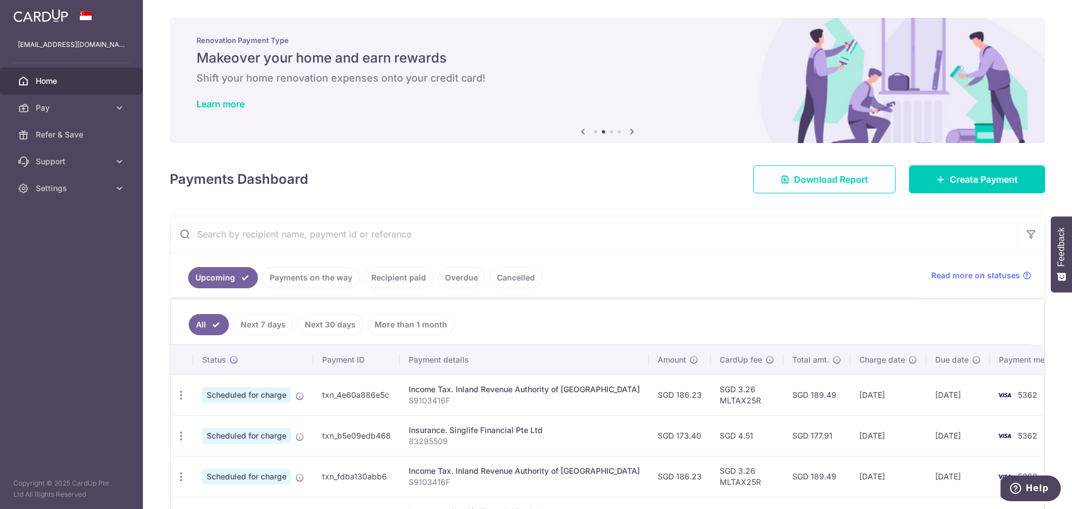
click at [31, 14] on img at bounding box center [40, 15] width 55 height 13
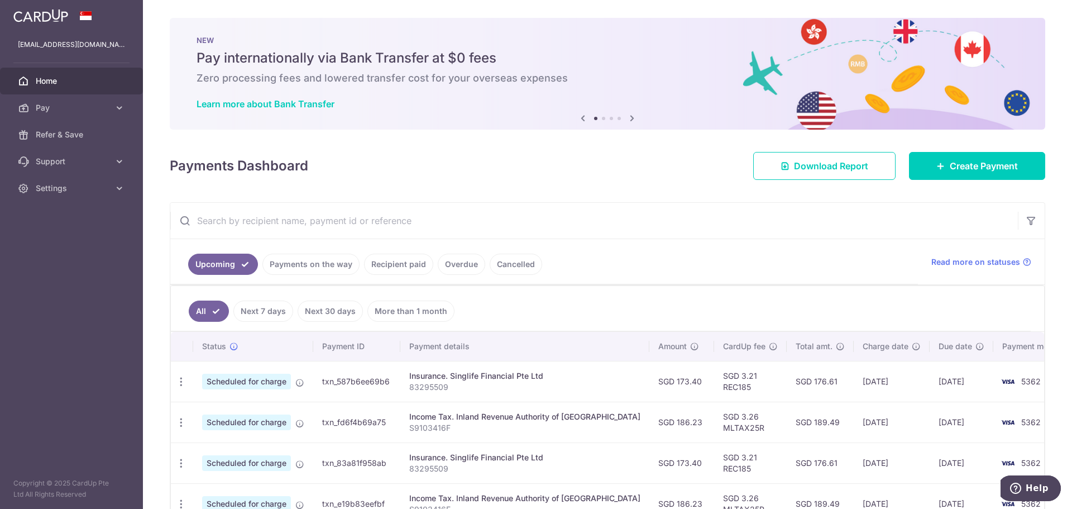
click at [636, 116] on div "NEW Pay internationally via Bank Transfer at $0 fees Zero processing fees and l…" at bounding box center [607, 74] width 875 height 112
click at [628, 118] on icon at bounding box center [631, 118] width 13 height 14
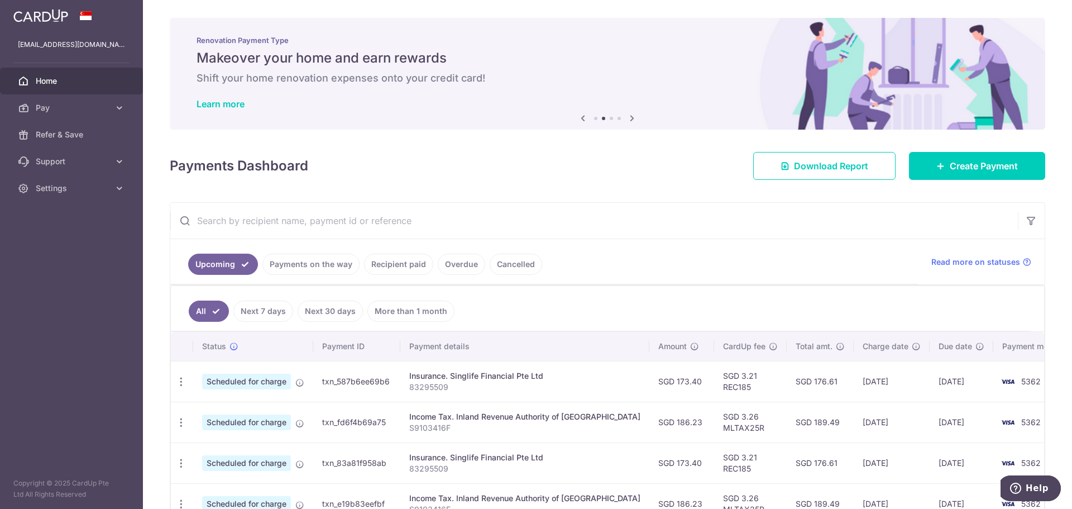
click at [628, 118] on icon at bounding box center [631, 118] width 13 height 14
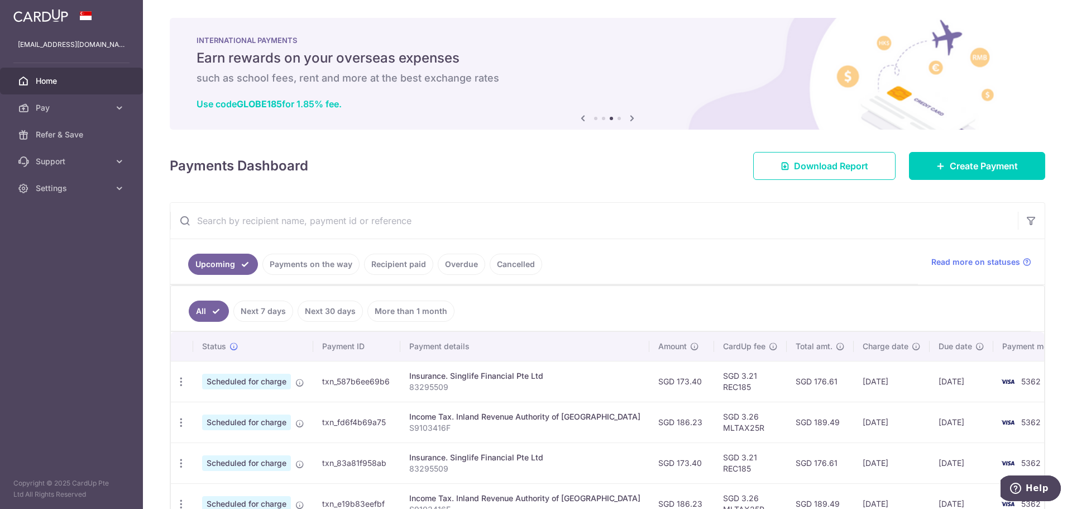
click at [628, 119] on icon at bounding box center [631, 118] width 13 height 14
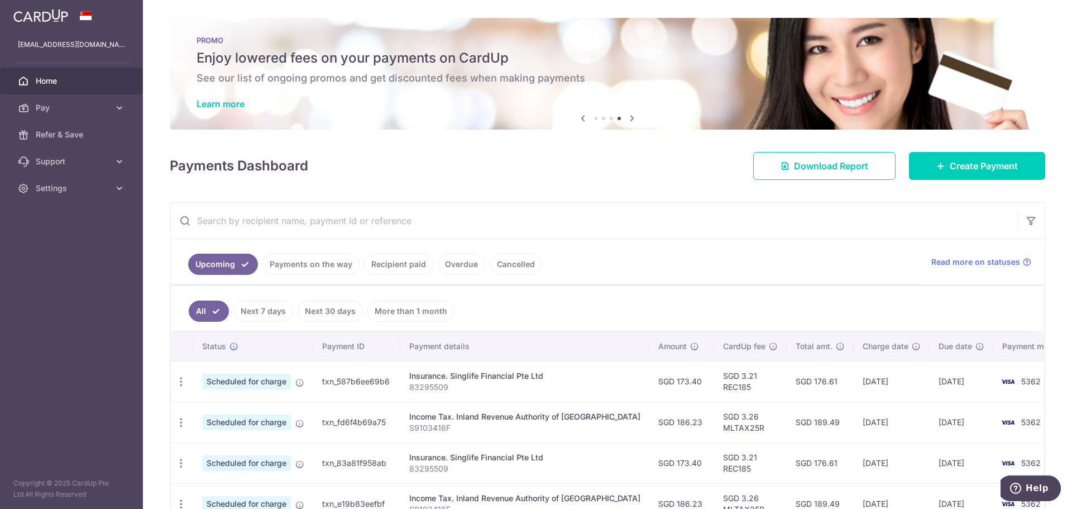
click at [628, 119] on icon at bounding box center [631, 118] width 13 height 14
